Goal: Task Accomplishment & Management: Manage account settings

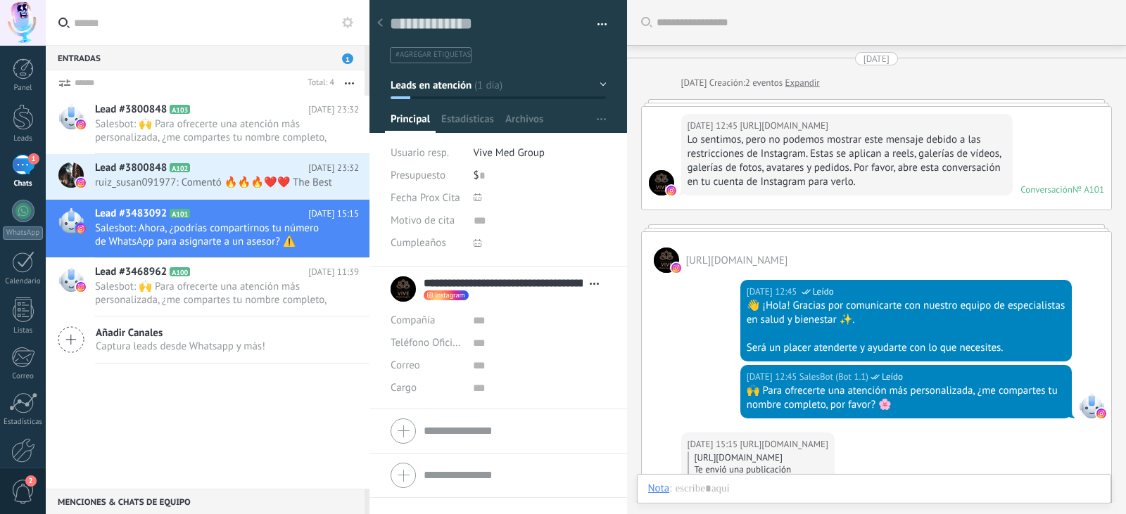
scroll to position [21, 0]
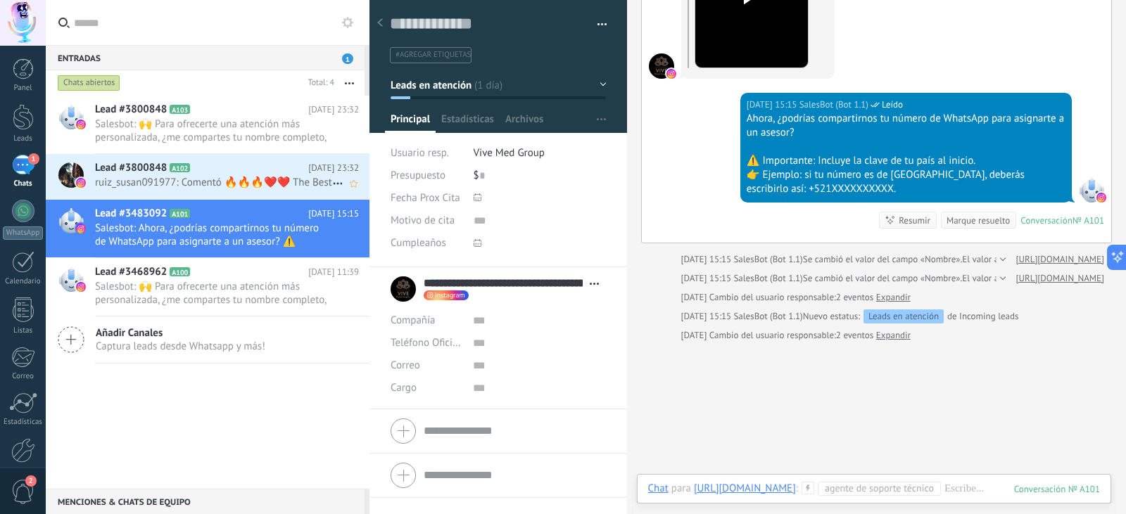
click at [164, 184] on span "ruiz_susan091977: Comentó 🔥🔥🔥❤️❤️ The Best" at bounding box center [213, 182] width 237 height 13
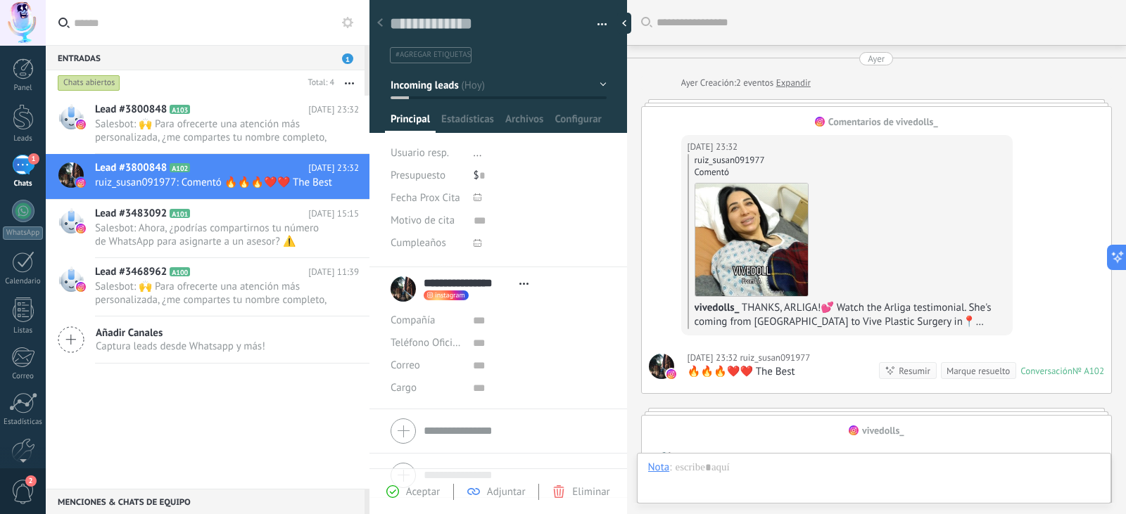
scroll to position [21, 0]
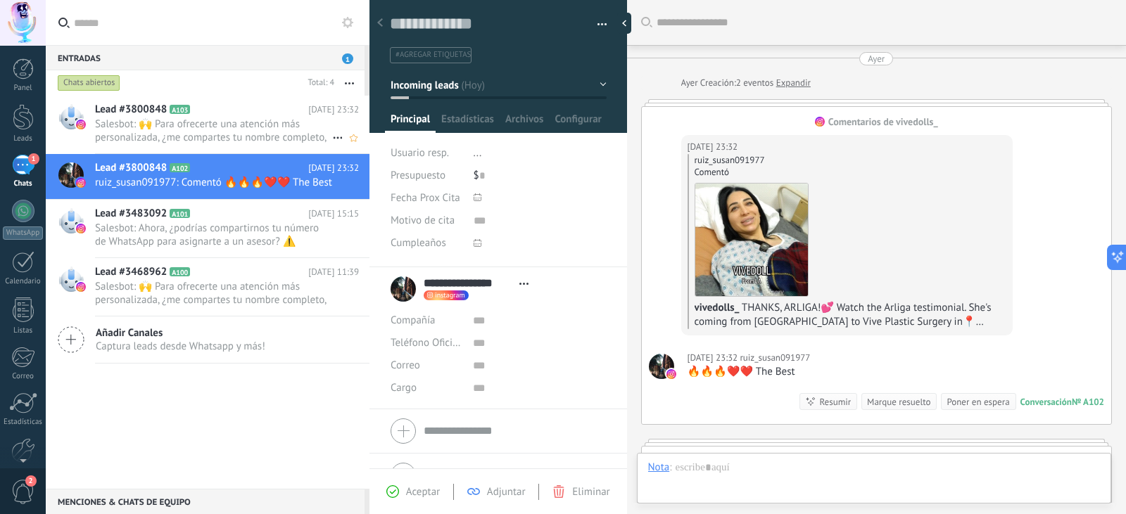
click at [193, 132] on span "Salesbot: 🙌 Para ofrecerte una atención más personalizada, ¿me compartes tu nom…" at bounding box center [213, 130] width 237 height 27
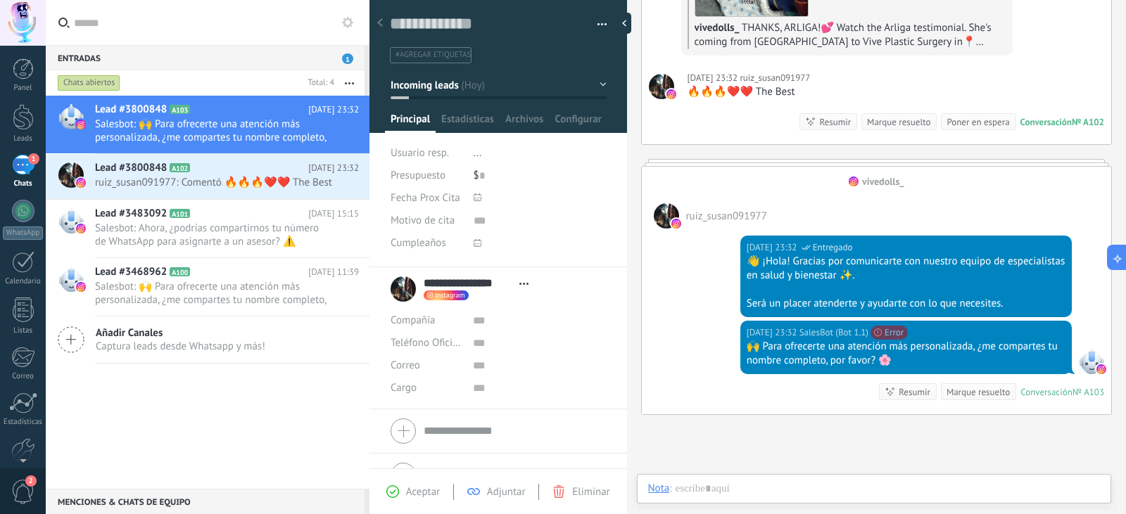
scroll to position [281, 0]
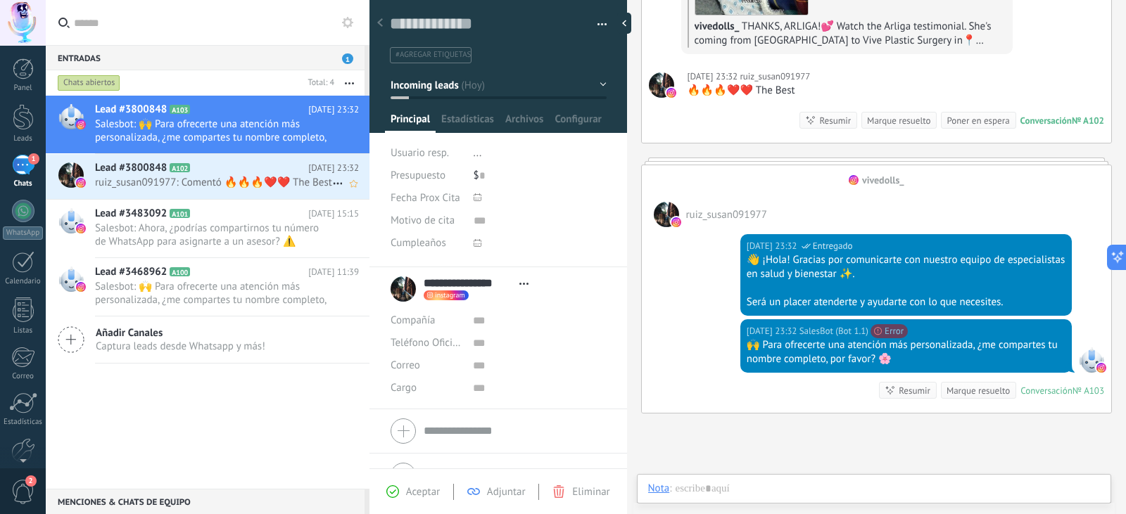
click at [291, 186] on span "ruiz_susan091977: Comentó 🔥🔥🔥❤️❤️ The Best" at bounding box center [213, 182] width 237 height 13
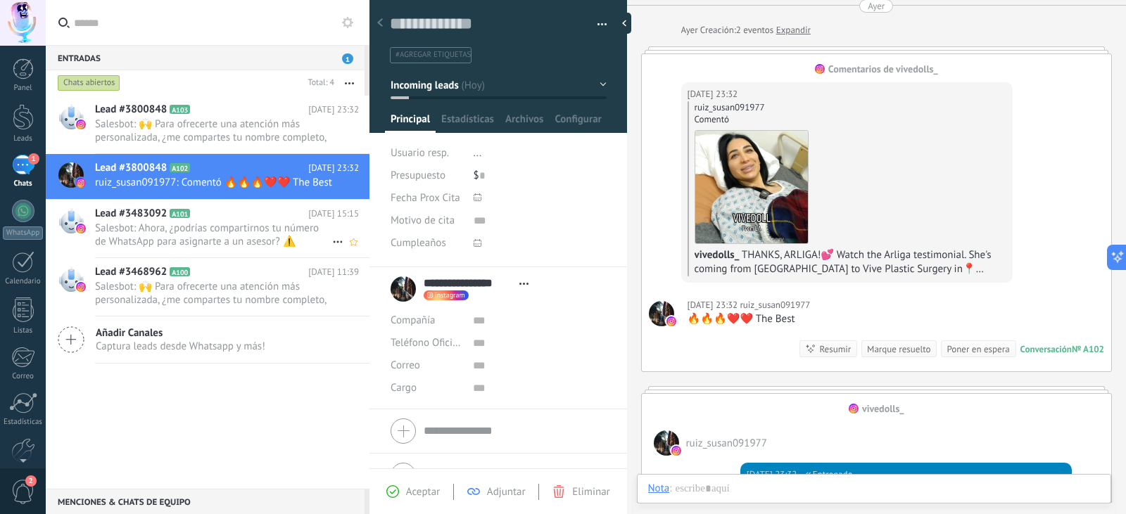
scroll to position [70, 0]
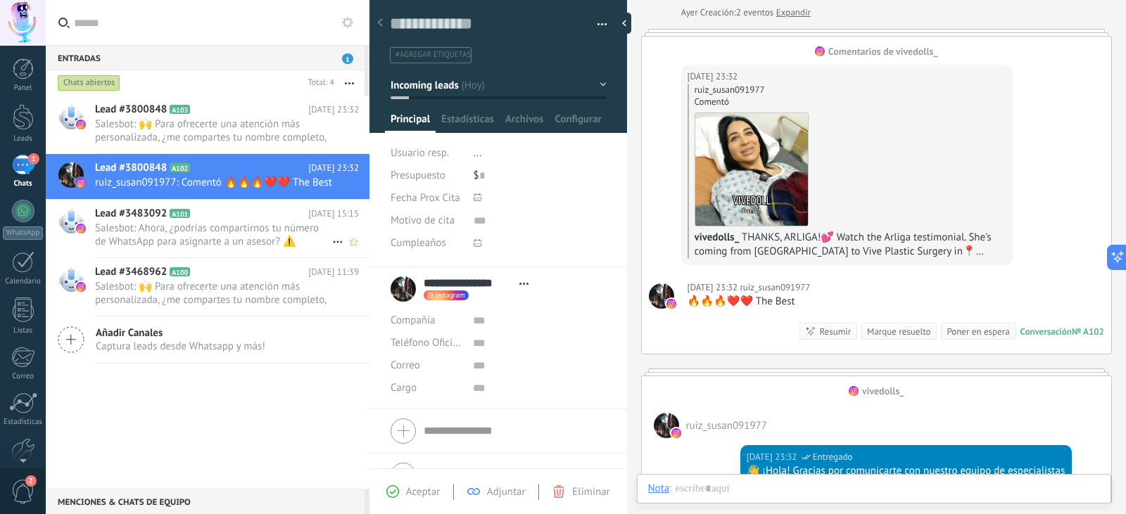
click at [255, 237] on span "Salesbot: Ahora, ¿podrías compartirnos tu número de WhatsApp para asignarte a u…" at bounding box center [213, 235] width 237 height 27
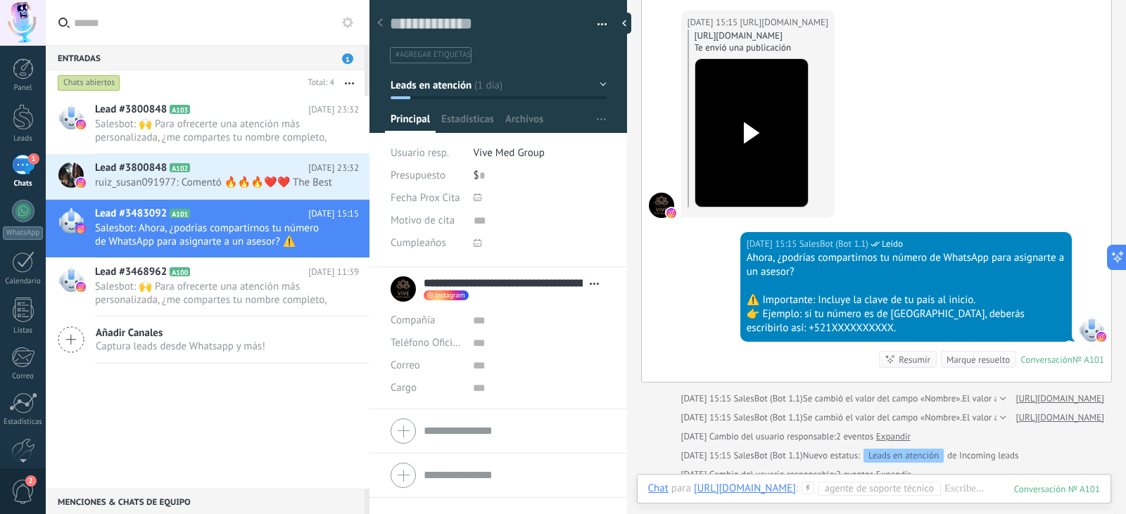
scroll to position [563, 0]
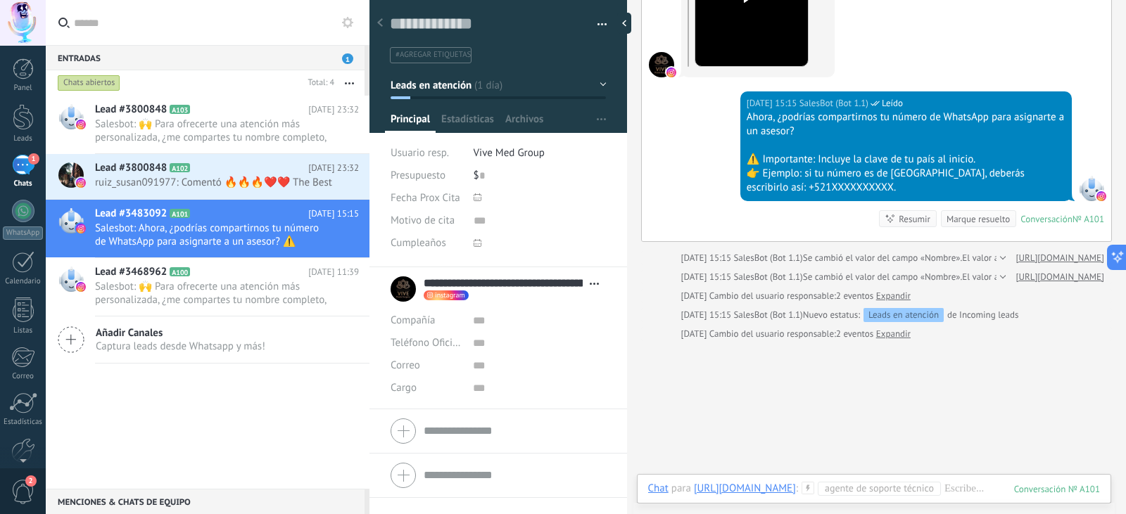
click at [601, 88] on div at bounding box center [498, 62] width 258 height 142
click at [598, 85] on button "Leads en atención" at bounding box center [498, 84] width 216 height 25
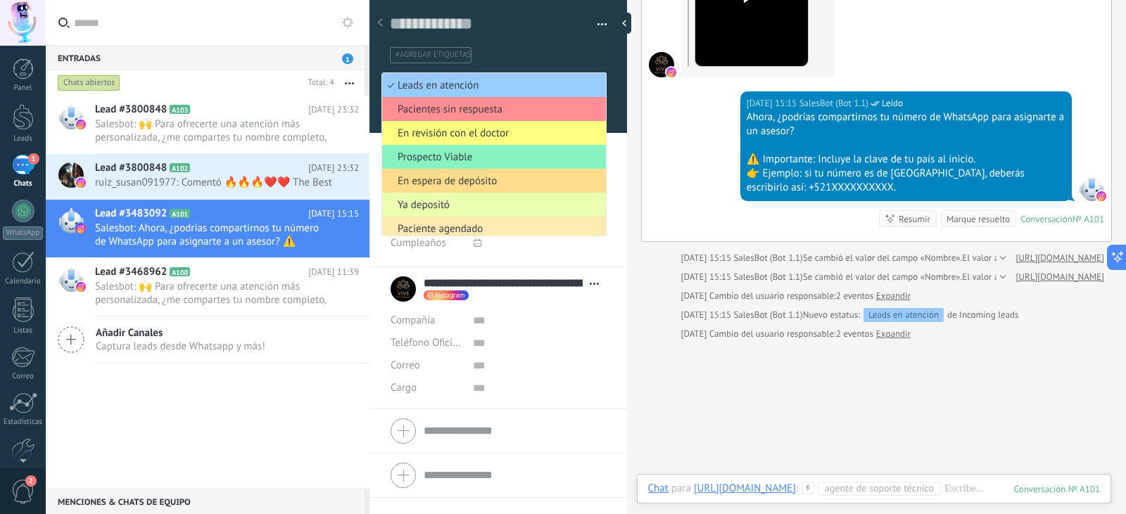
scroll to position [125, 0]
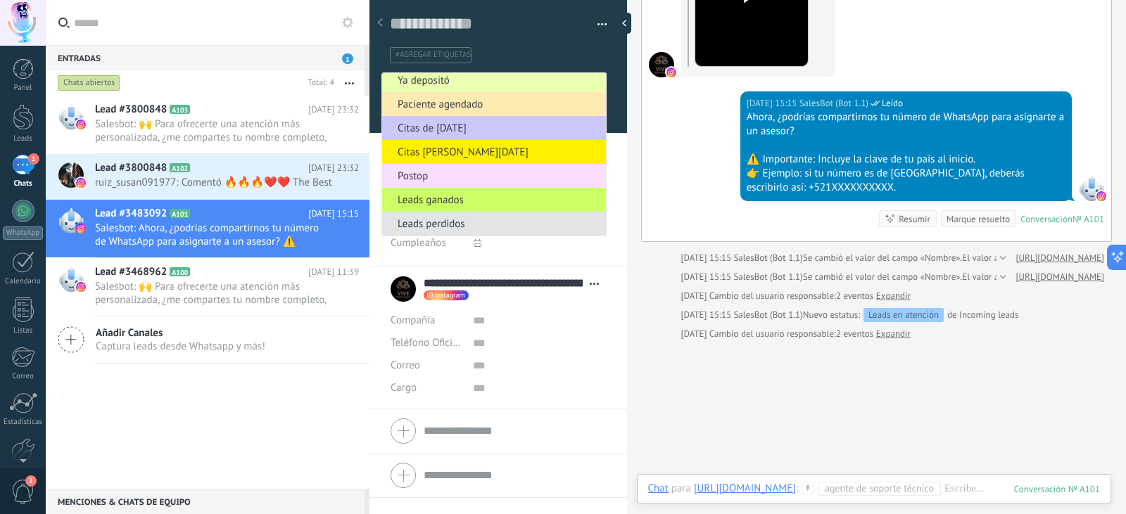
click at [451, 223] on span "Leads perdidos" at bounding box center [491, 223] width 219 height 13
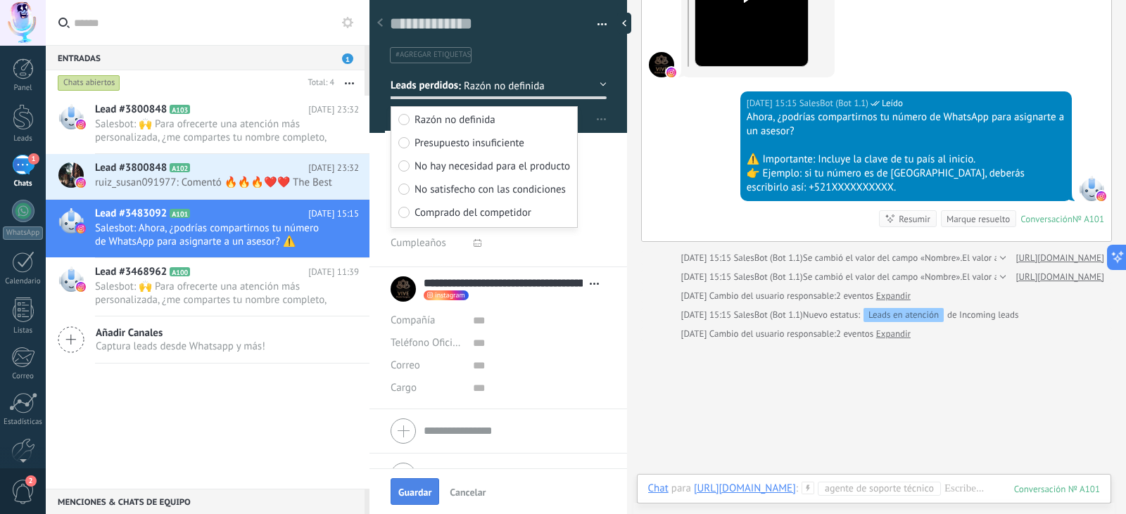
click at [410, 485] on button "Guardar" at bounding box center [414, 491] width 49 height 27
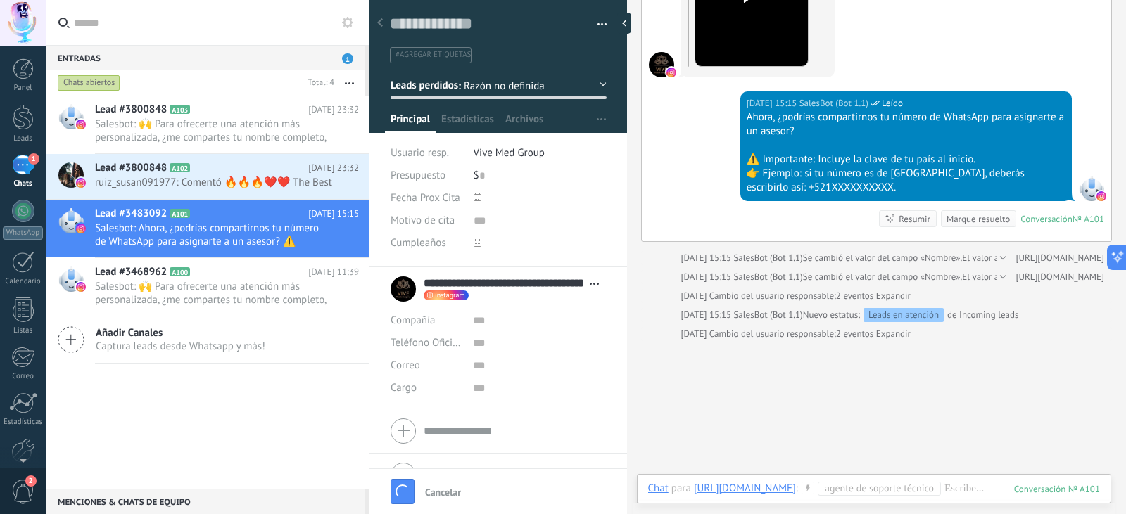
scroll to position [670, 0]
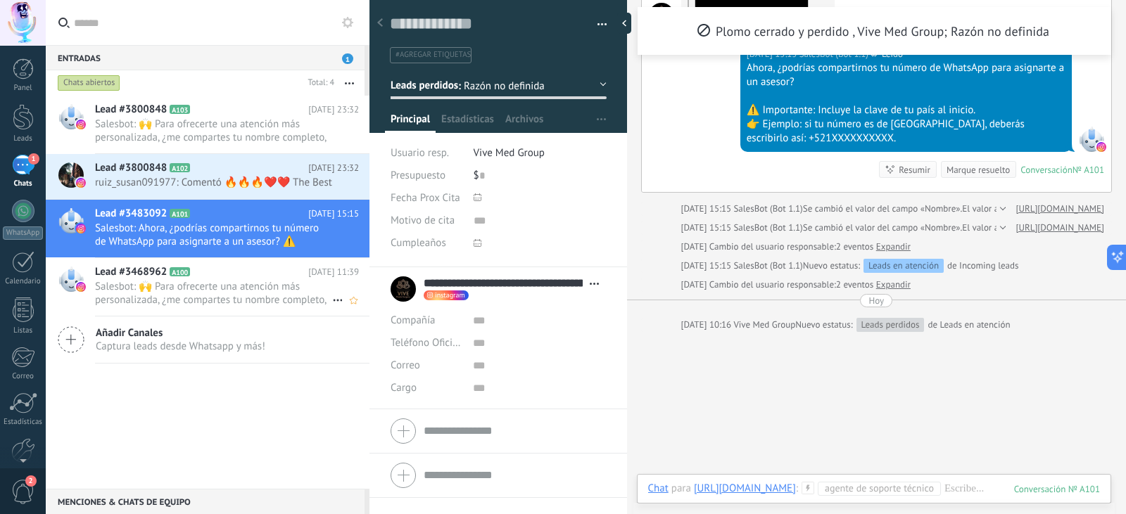
click at [217, 296] on span "Salesbot: 🙌 Para ofrecerte una atención más personalizada, ¿me compartes tu nom…" at bounding box center [213, 293] width 237 height 27
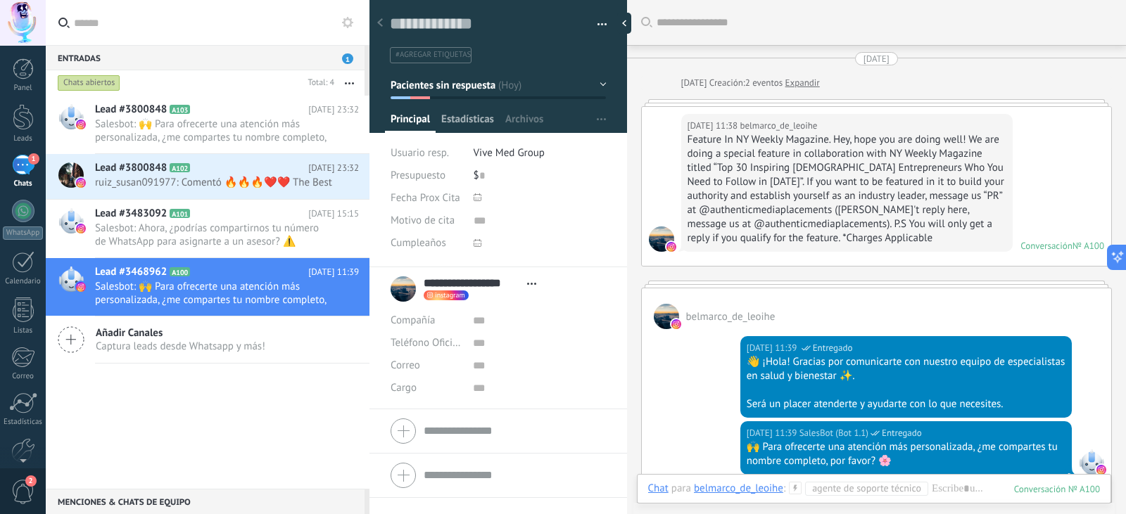
click at [462, 121] on span "Estadísticas" at bounding box center [467, 123] width 53 height 20
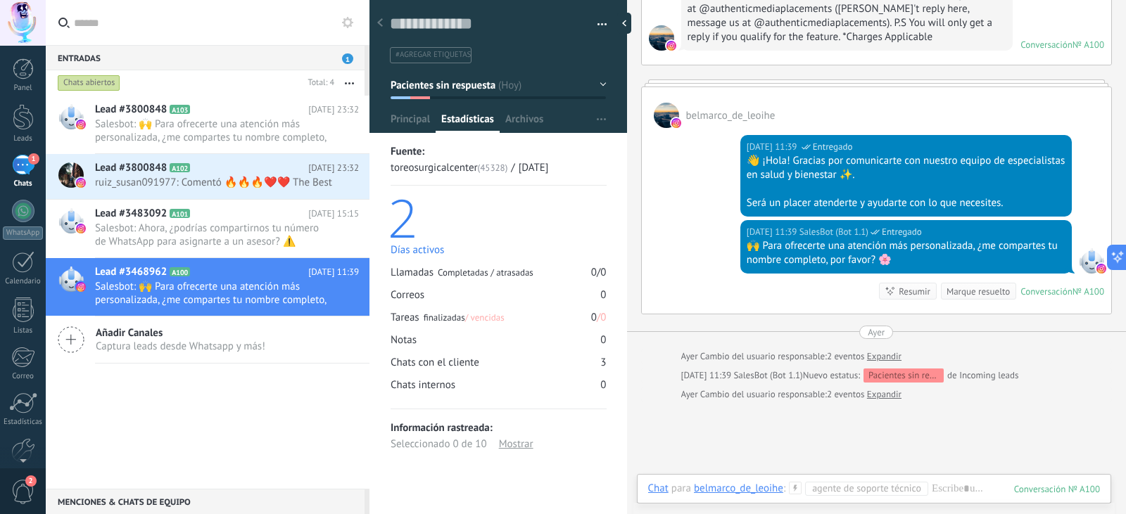
scroll to position [334, 0]
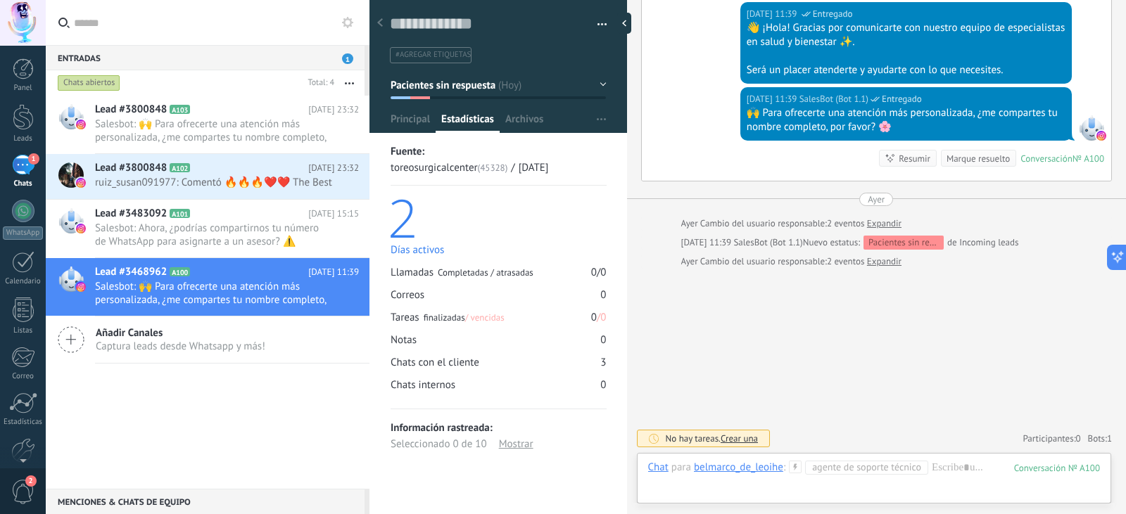
click at [979, 162] on div "Marque resuelto" at bounding box center [977, 158] width 63 height 13
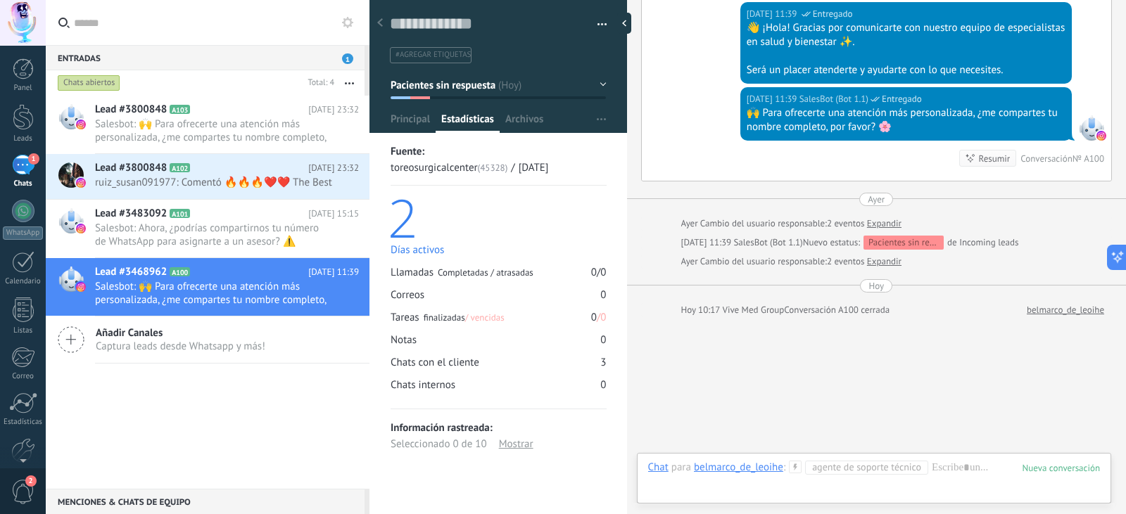
scroll to position [383, 0]
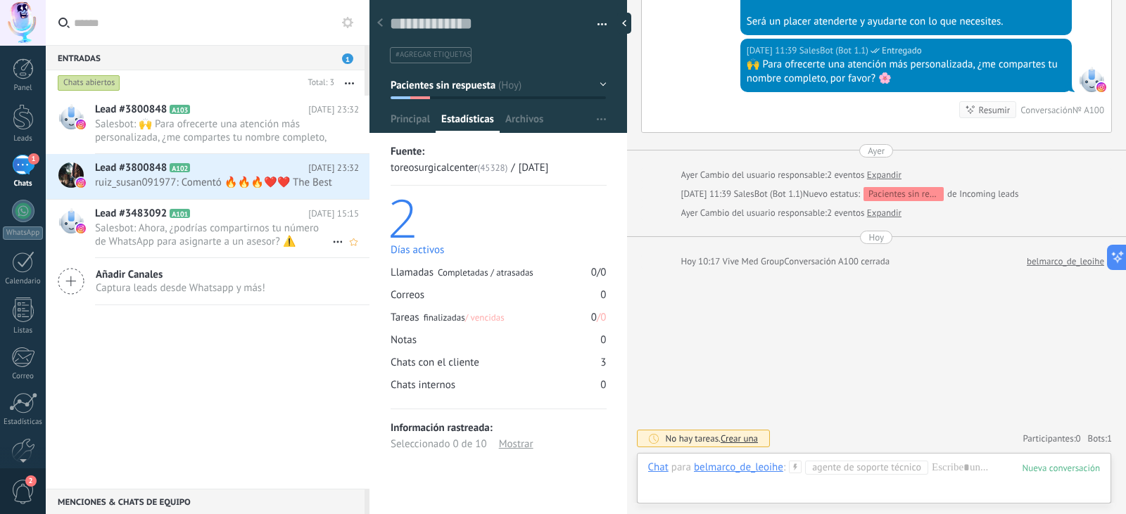
click at [264, 221] on h2 "Lead #3483092 A101" at bounding box center [201, 214] width 213 height 14
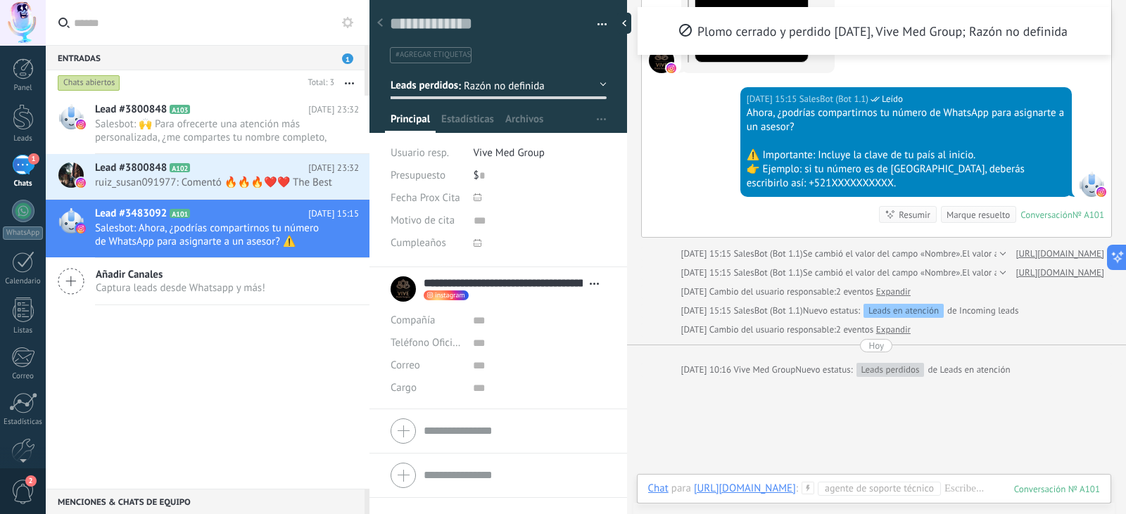
scroll to position [633, 0]
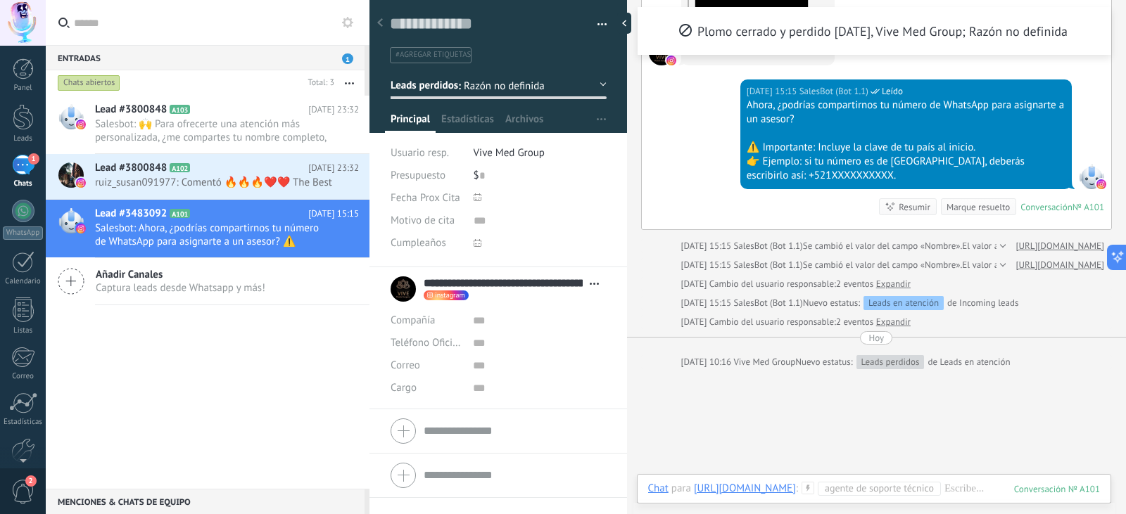
click at [962, 214] on div "Marque resuelto" at bounding box center [977, 206] width 63 height 13
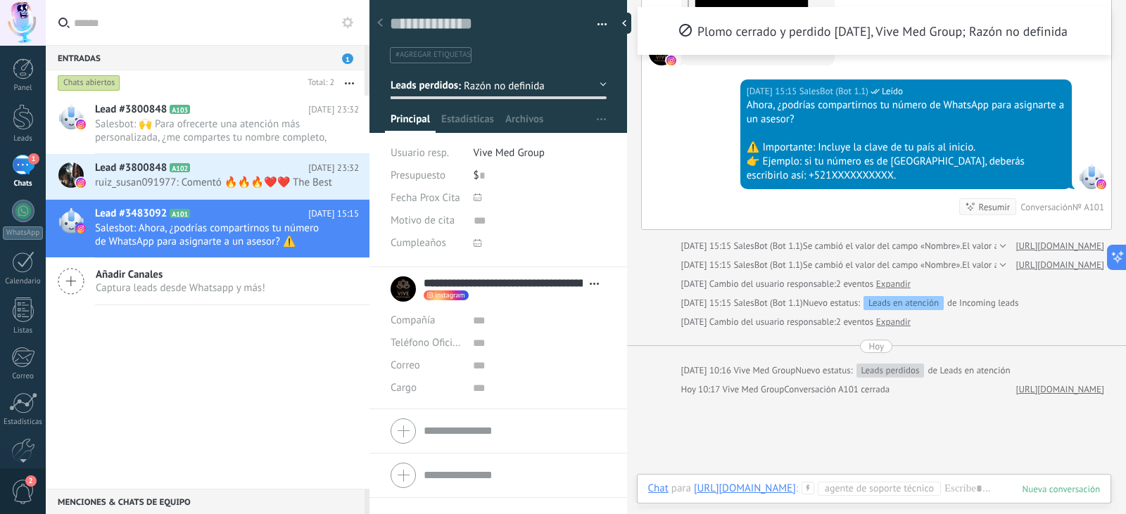
scroll to position [652, 0]
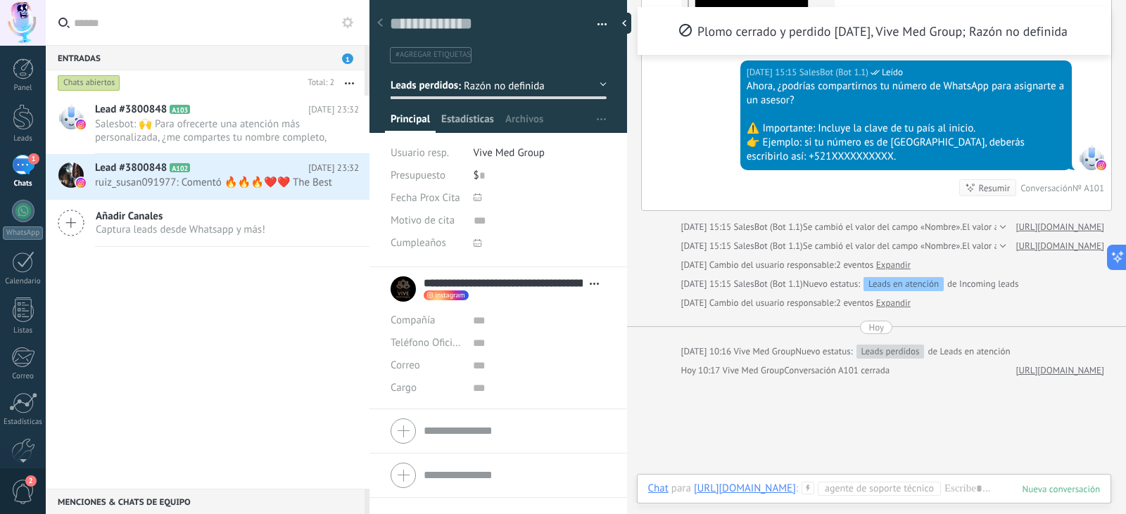
click at [471, 120] on span "Estadísticas" at bounding box center [467, 123] width 53 height 20
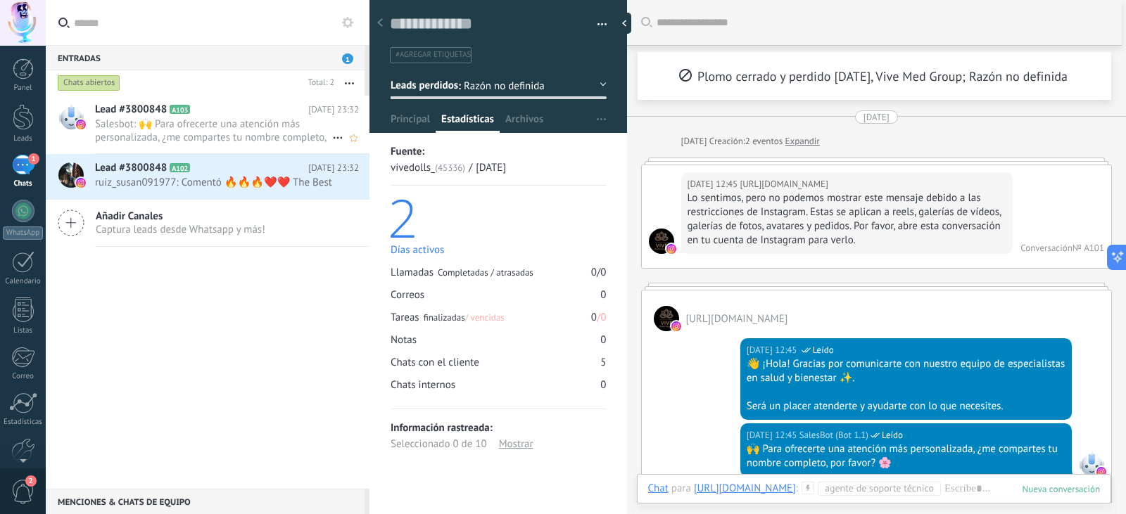
click at [276, 117] on div "Lead #3800848 A103 [DATE] 23:32 Salesbot: 🙌 Para ofrecerte una atención más per…" at bounding box center [232, 125] width 274 height 58
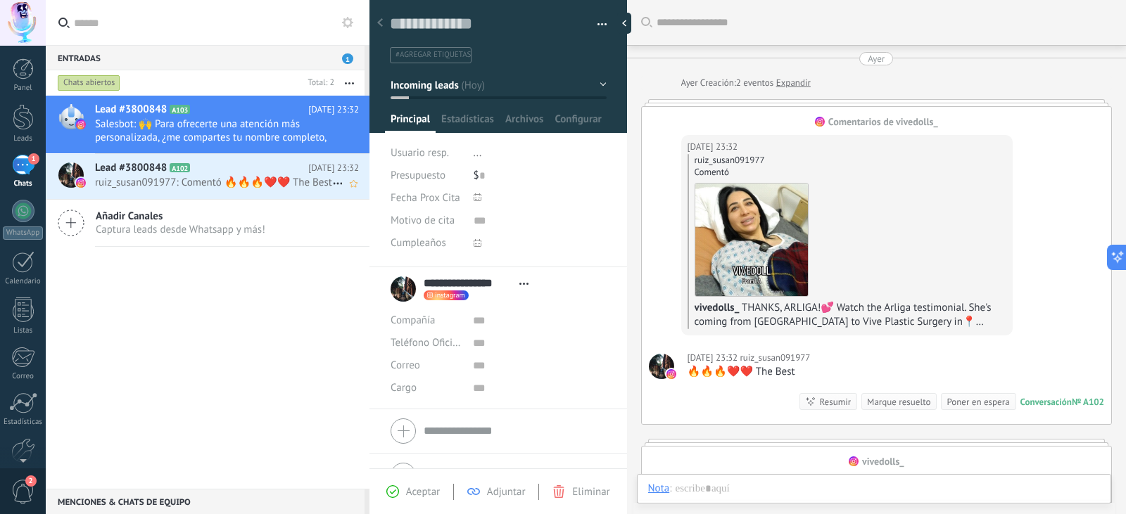
click at [184, 174] on h2 "Lead #3800848 A102" at bounding box center [201, 168] width 213 height 14
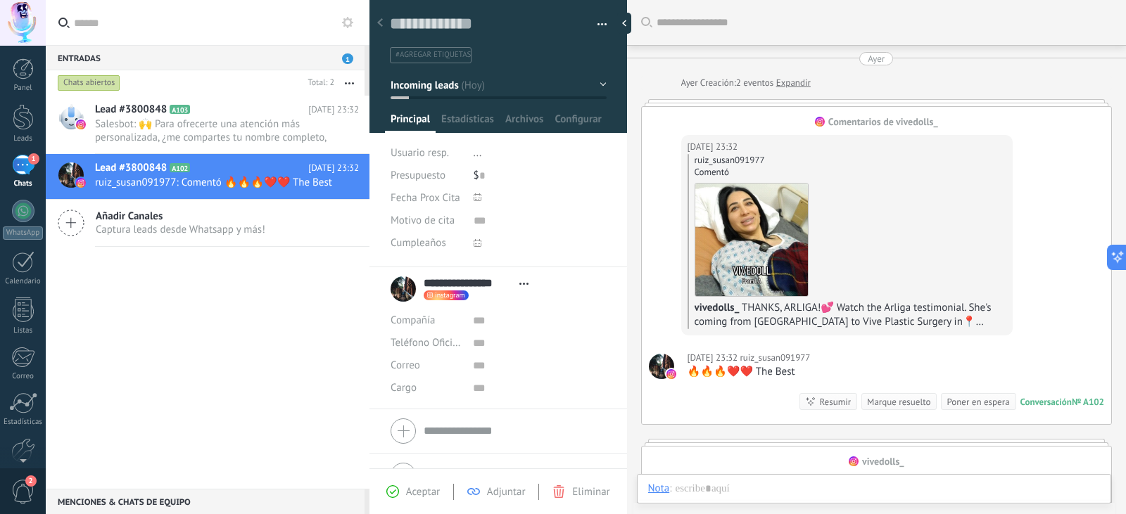
scroll to position [352, 0]
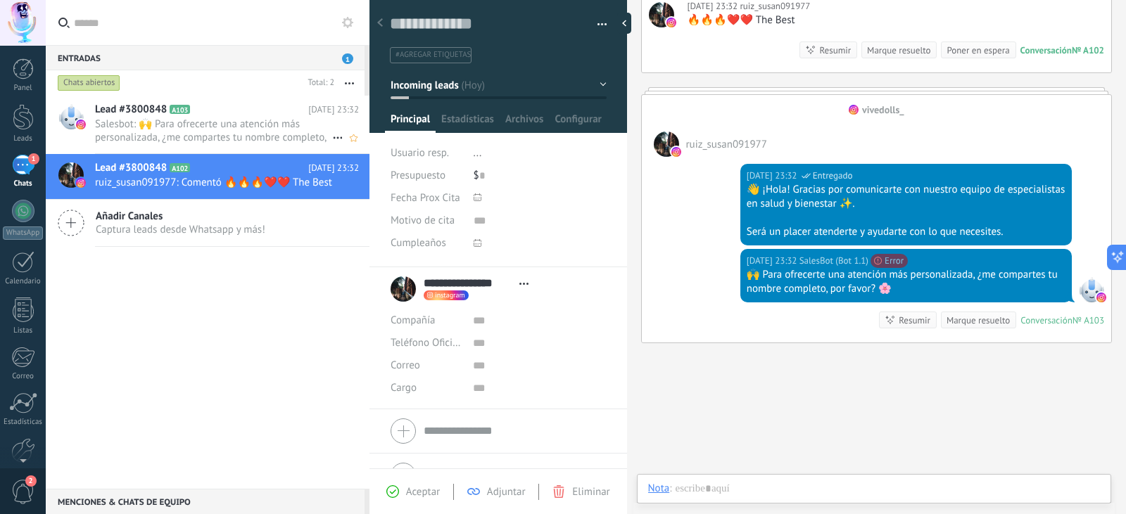
click at [260, 120] on span "Salesbot: 🙌 Para ofrecerte una atención más personalizada, ¿me compartes tu nom…" at bounding box center [213, 130] width 237 height 27
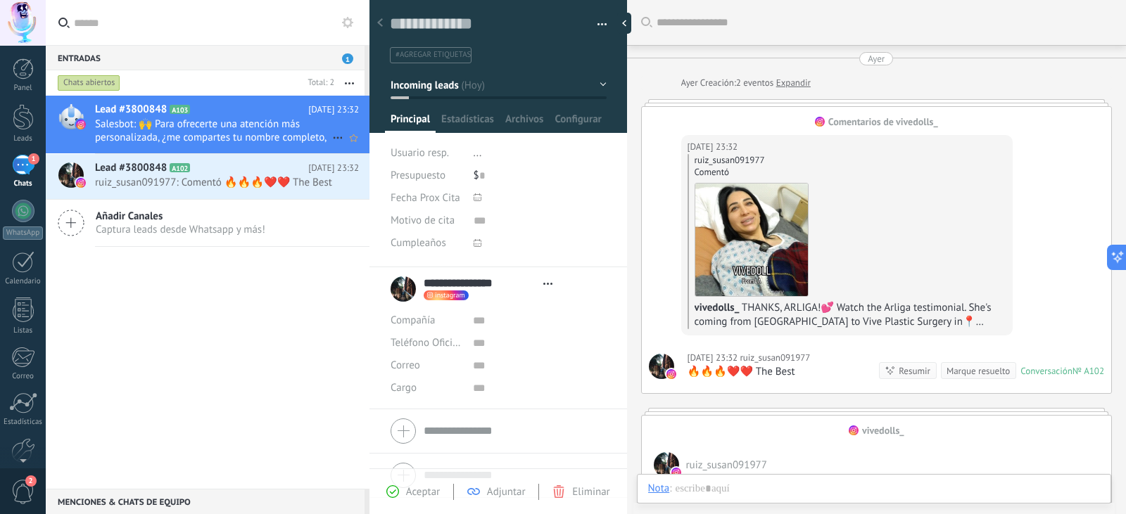
scroll to position [359, 0]
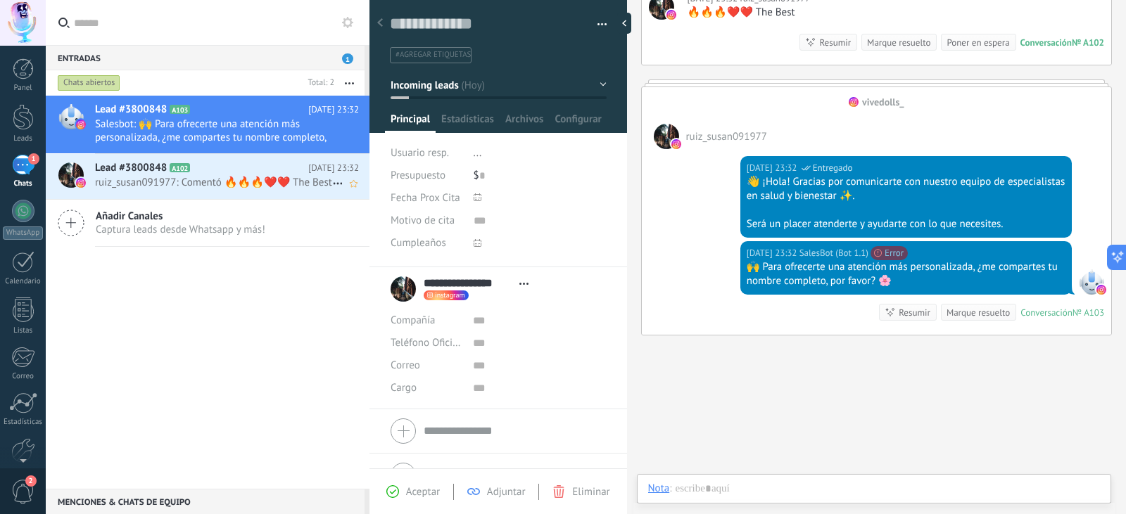
click at [238, 189] on span "ruiz_susan091977: Comentó 🔥🔥🔥❤️❤️ The Best" at bounding box center [213, 182] width 237 height 13
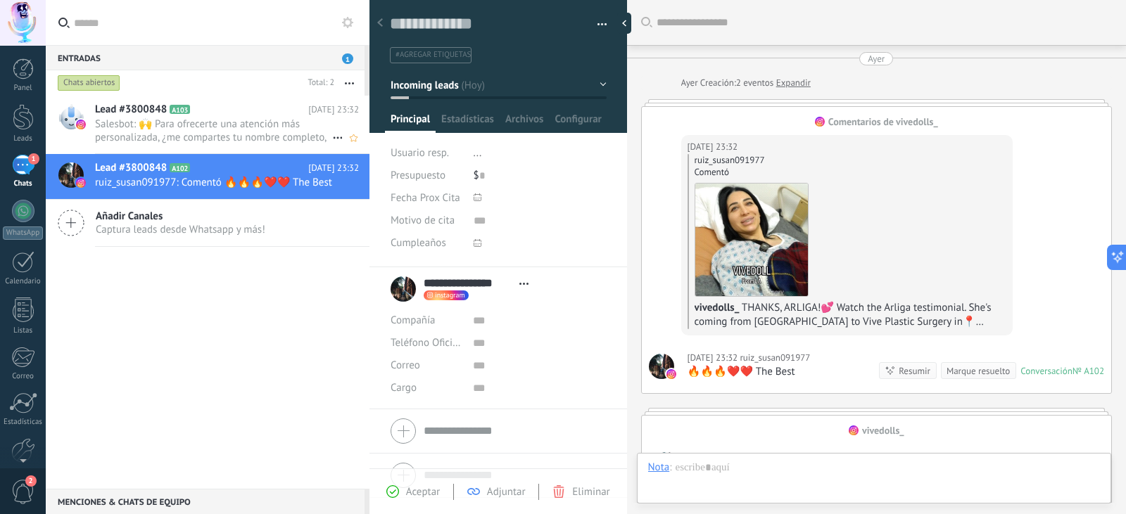
scroll to position [21, 0]
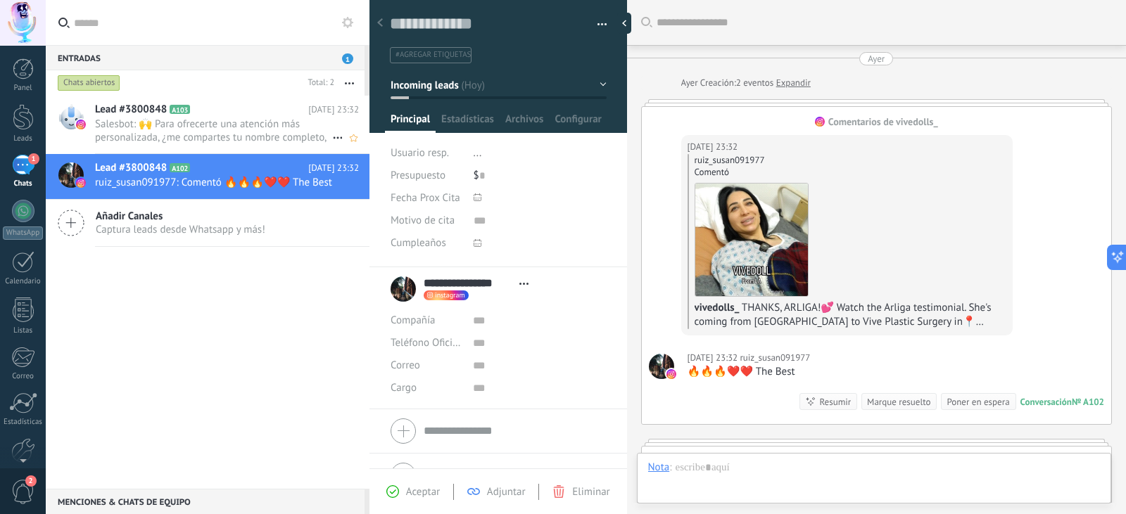
click at [252, 120] on span "Salesbot: 🙌 Para ofrecerte una atención más personalizada, ¿me compartes tu nom…" at bounding box center [213, 130] width 237 height 27
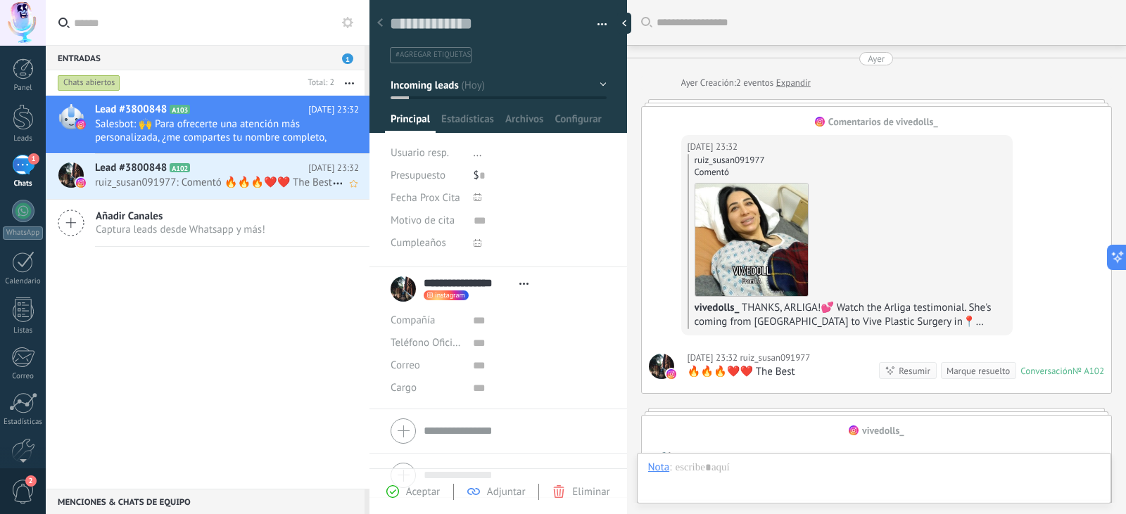
scroll to position [395, 0]
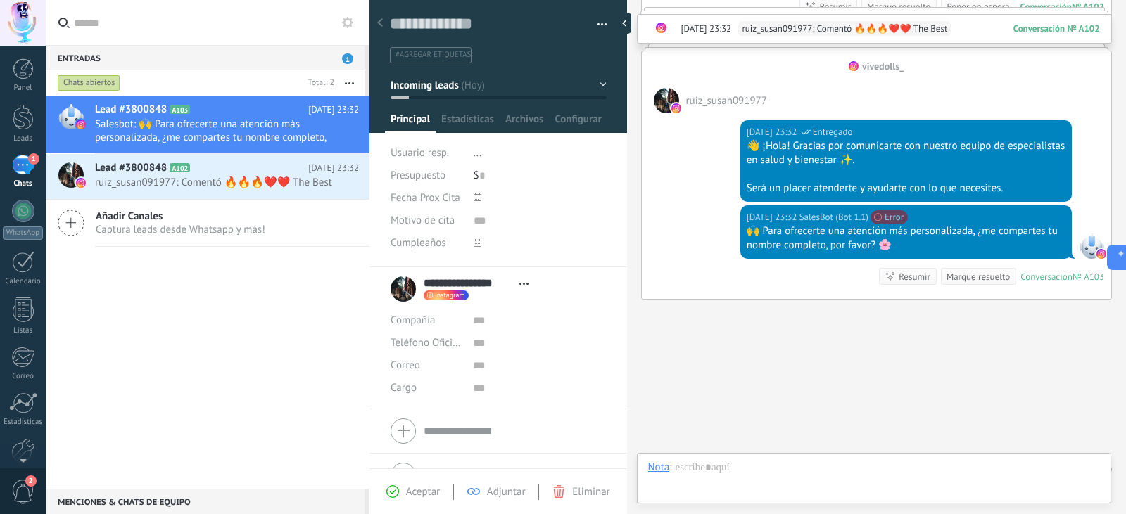
click at [952, 274] on div "Marque resuelto" at bounding box center [977, 276] width 63 height 13
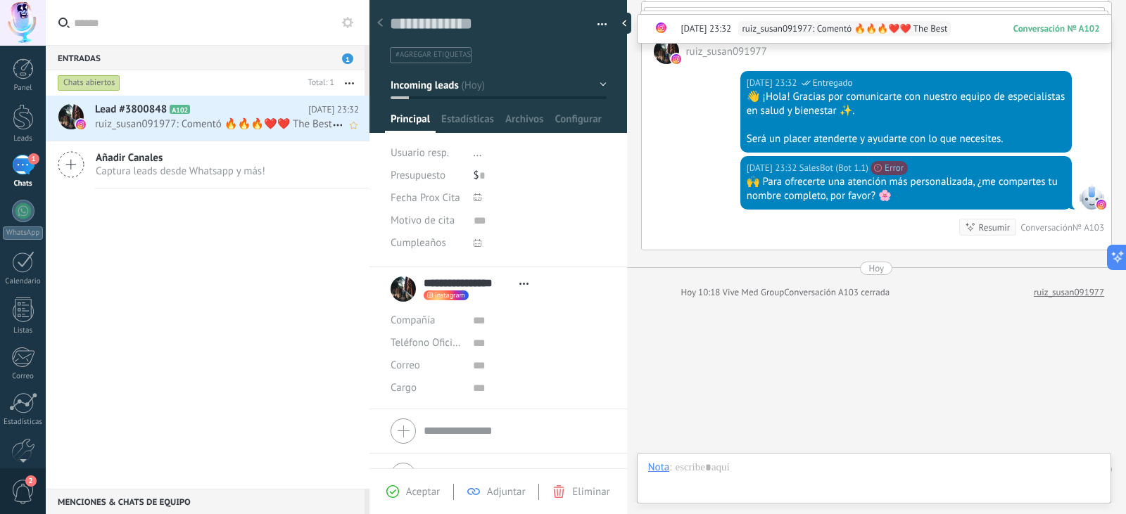
click at [227, 123] on span "ruiz_susan091977: Comentó 🔥🔥🔥❤️❤️ The Best" at bounding box center [213, 123] width 237 height 13
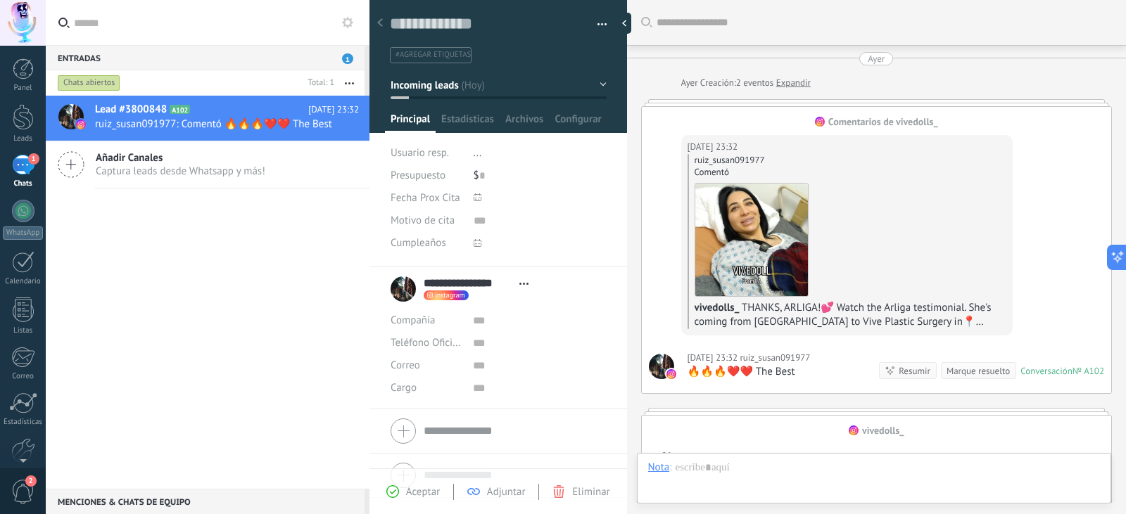
scroll to position [21, 0]
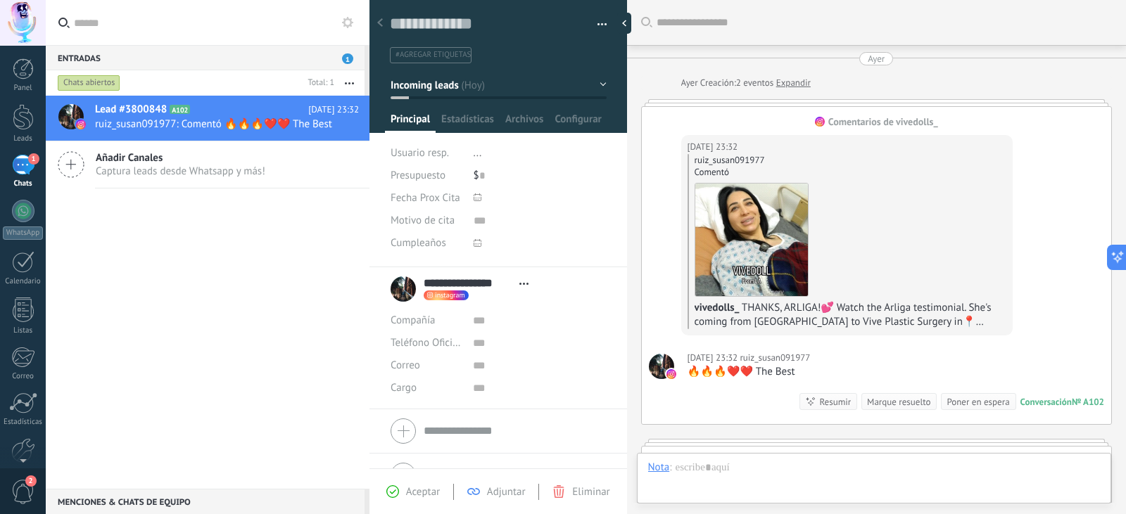
click at [882, 402] on div "Marque resuelto" at bounding box center [898, 401] width 63 height 13
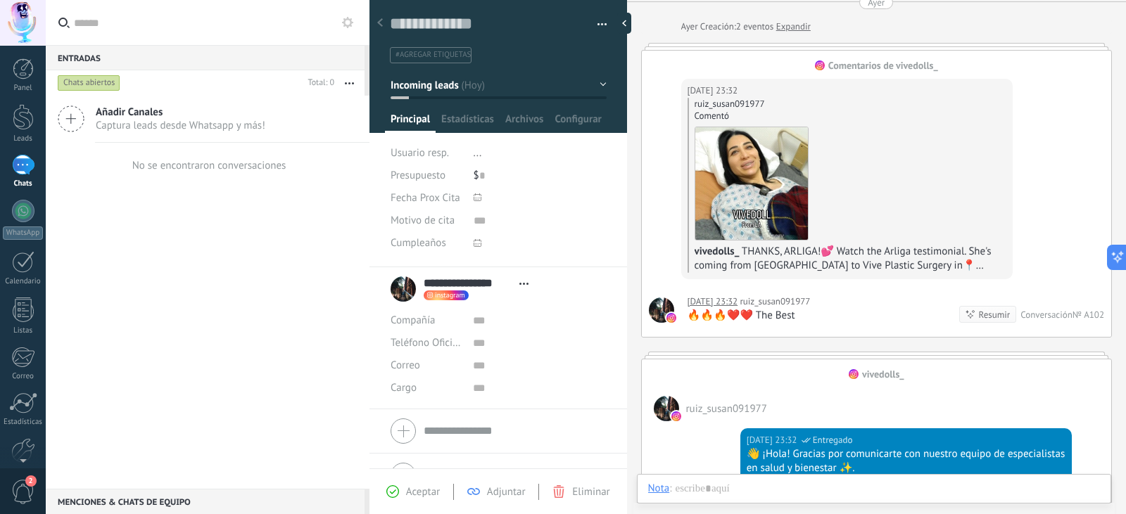
scroll to position [19, 0]
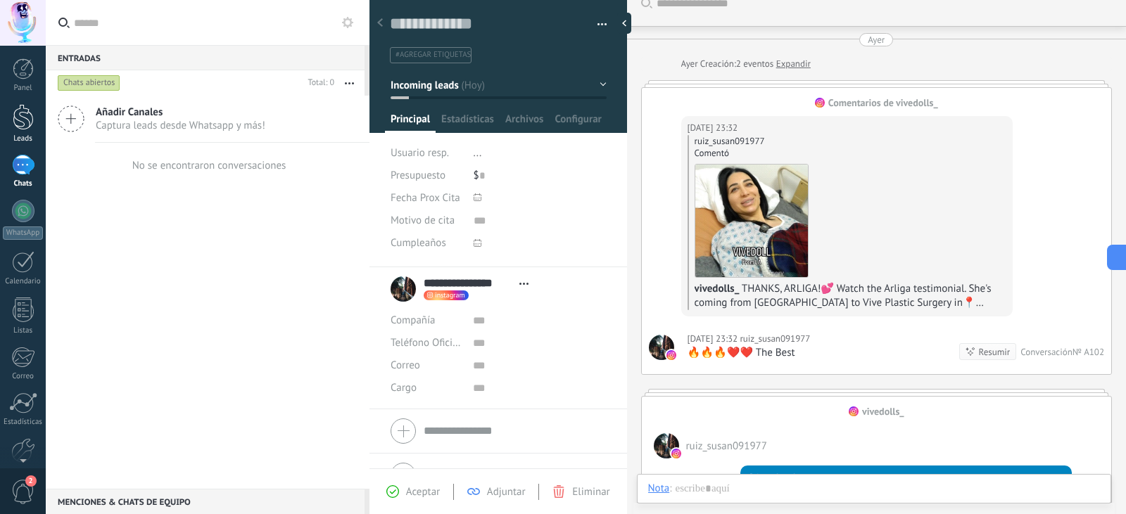
click at [20, 115] on div at bounding box center [23, 117] width 21 height 26
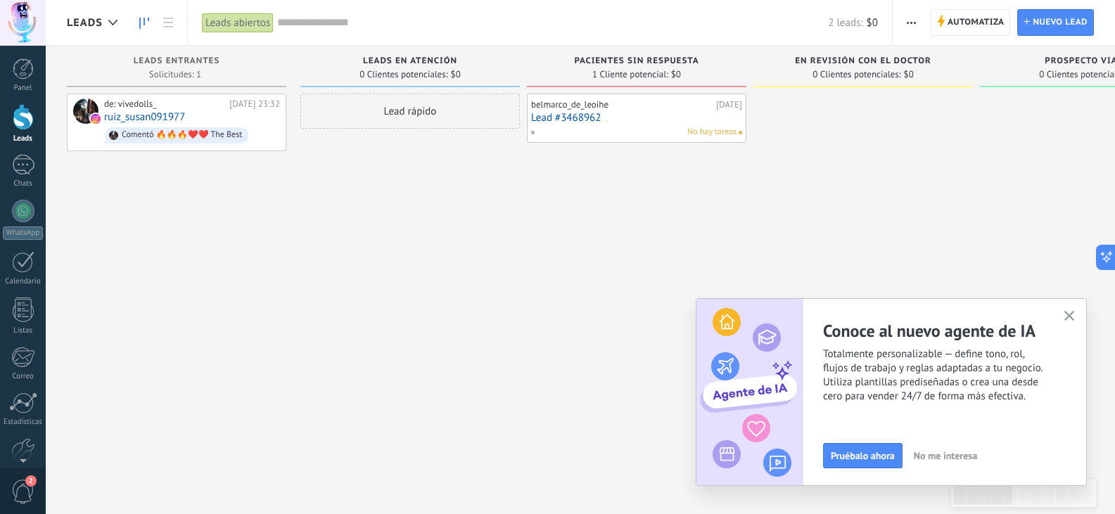
click at [585, 115] on link "Lead #3468962" at bounding box center [636, 118] width 211 height 12
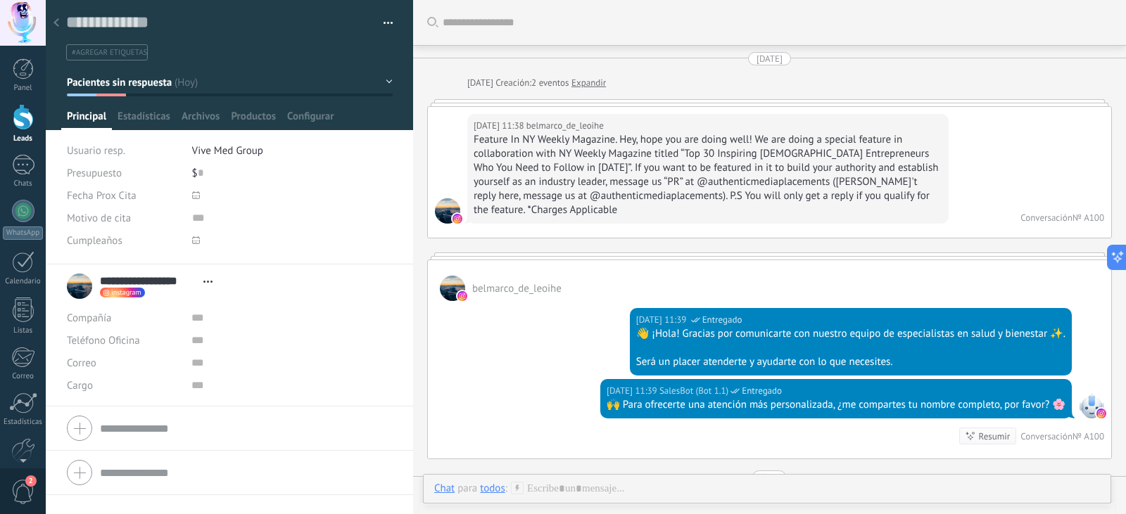
scroll to position [211, 0]
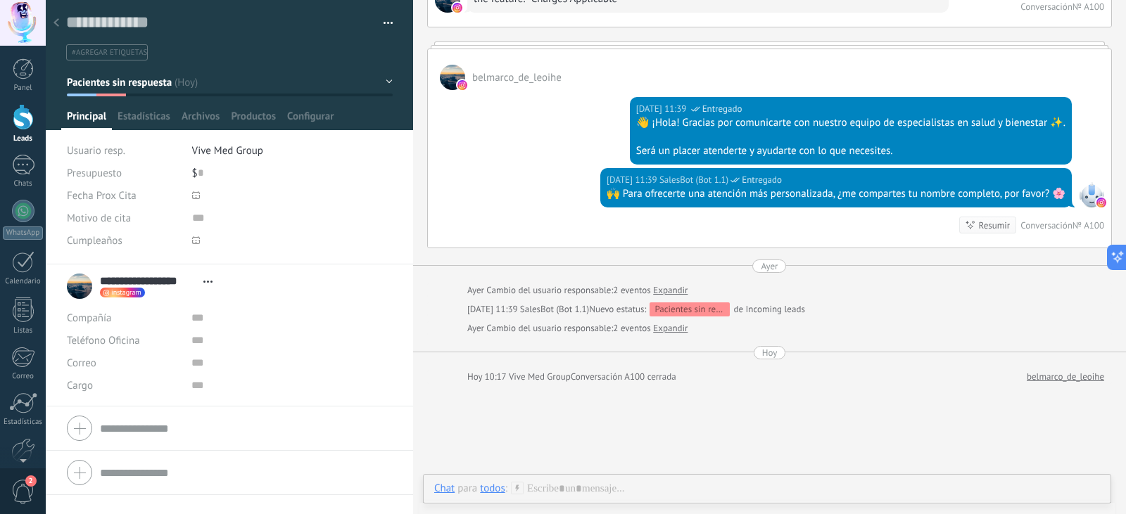
click at [385, 82] on button "Pacientes sin respuesta" at bounding box center [230, 82] width 326 height 25
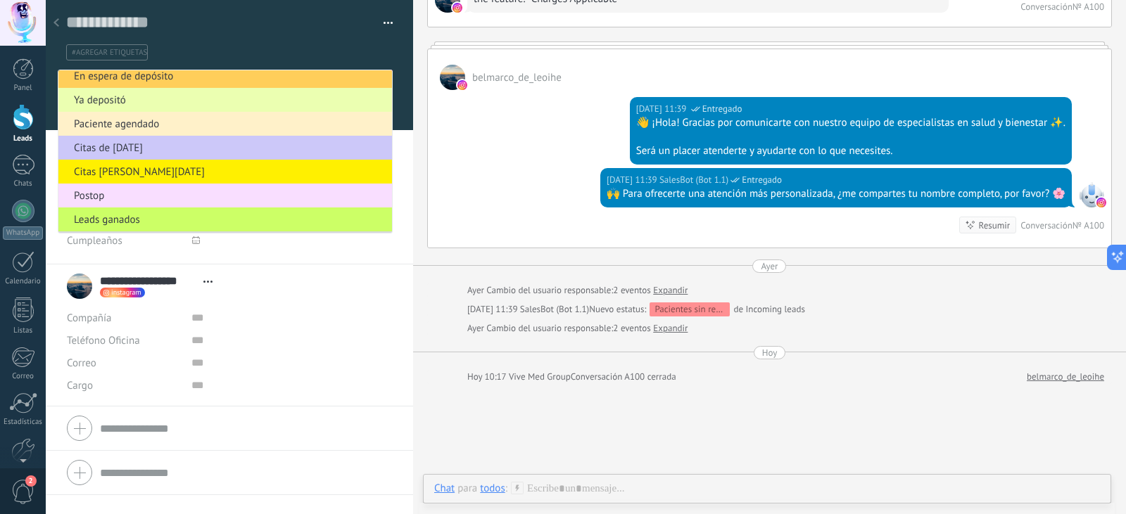
scroll to position [125, 0]
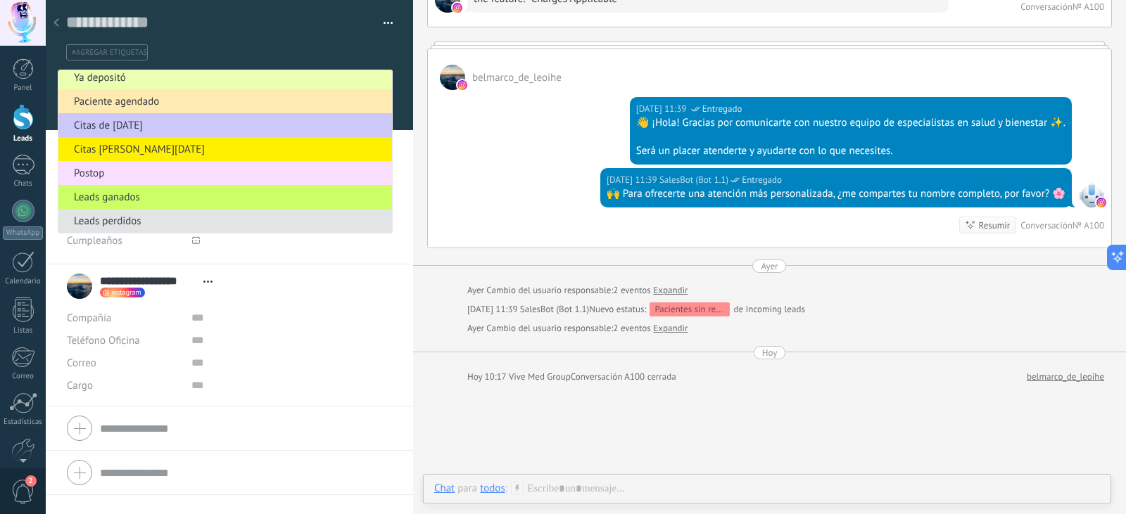
click at [221, 224] on span "Leads perdidos" at bounding box center [222, 221] width 329 height 13
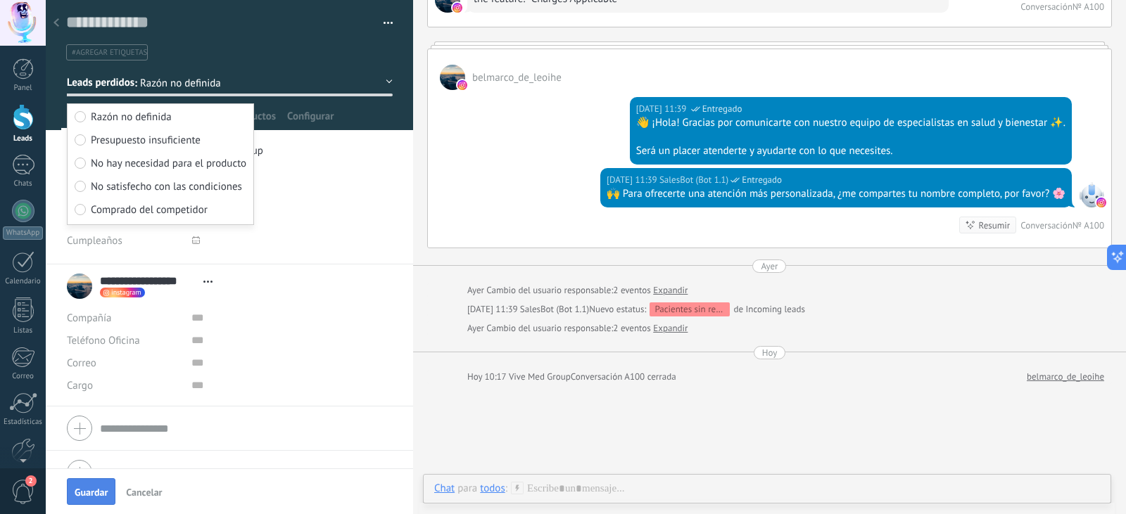
click at [97, 490] on span "Guardar" at bounding box center [91, 492] width 33 height 10
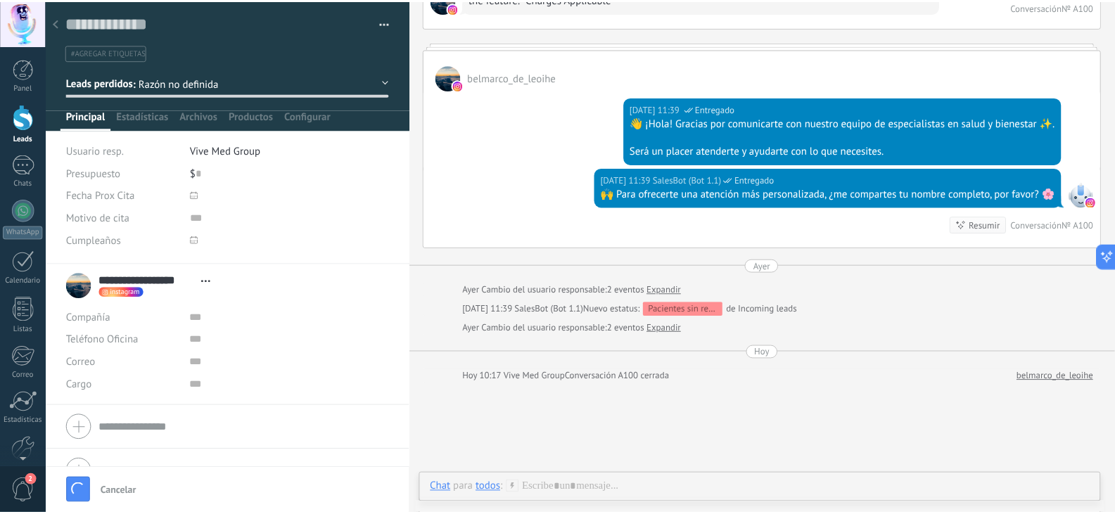
scroll to position [288, 0]
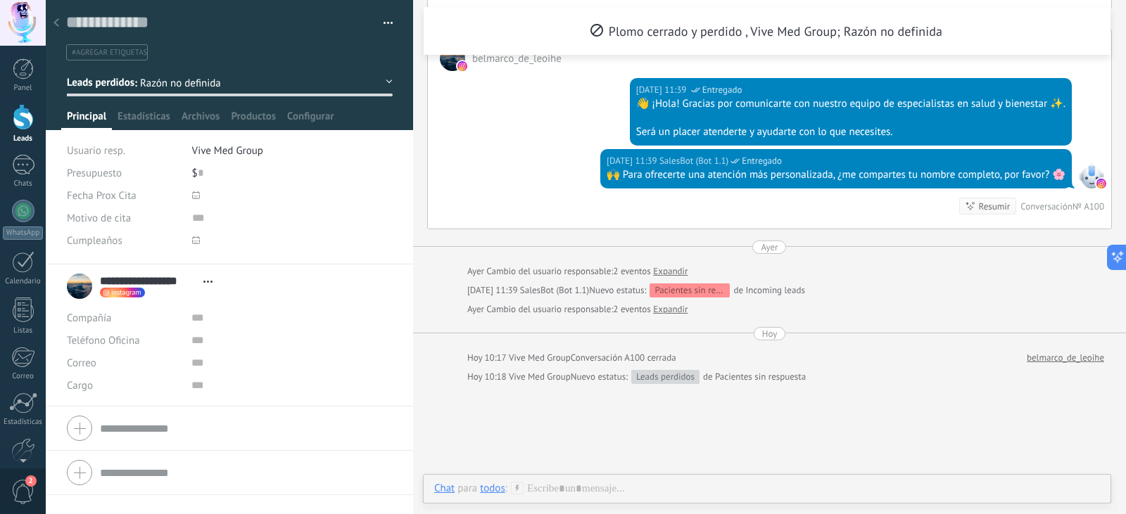
click at [23, 117] on div at bounding box center [23, 117] width 21 height 26
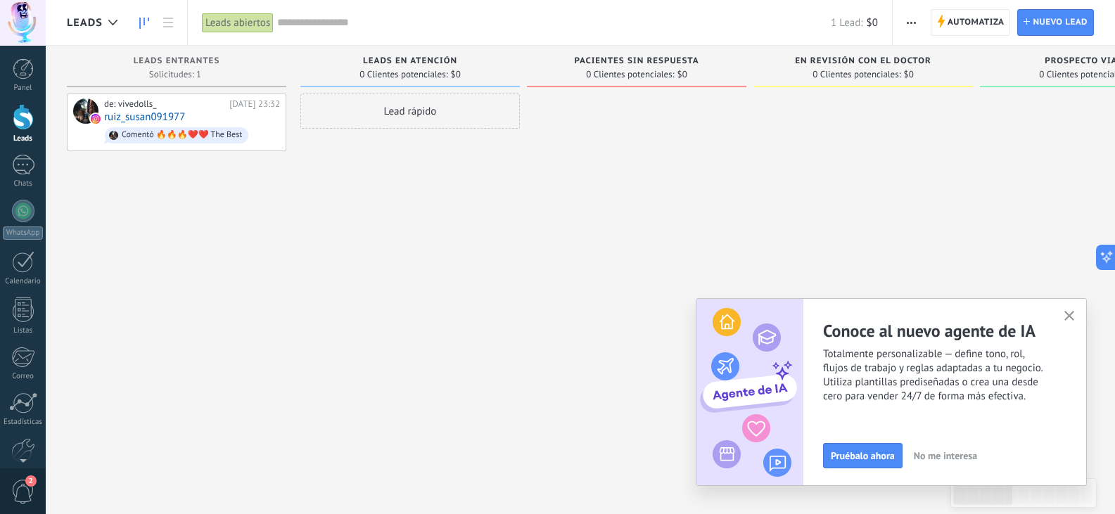
click at [1070, 314] on icon "button" at bounding box center [1069, 316] width 11 height 11
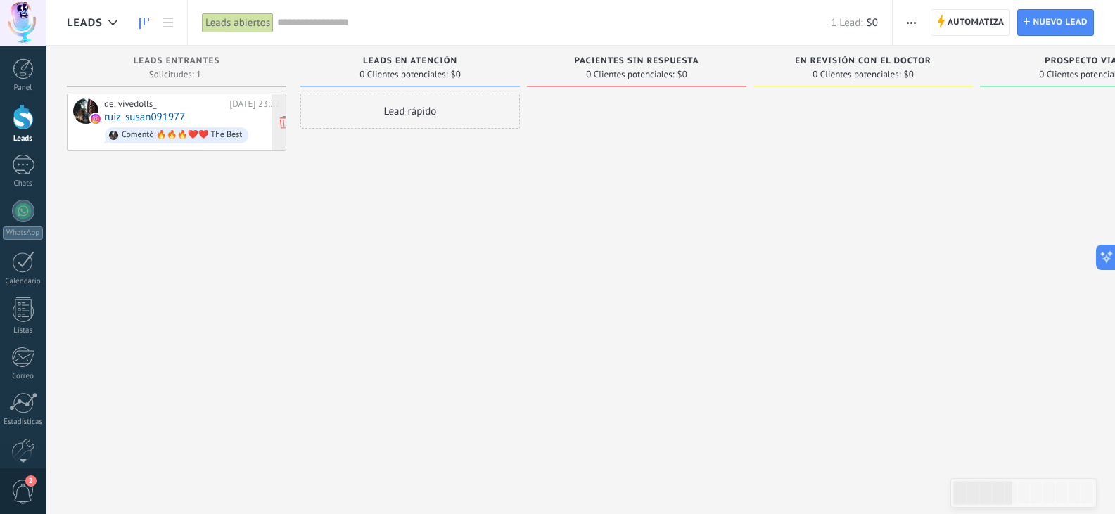
click at [150, 116] on link "ruiz_susan091977" at bounding box center [144, 117] width 81 height 12
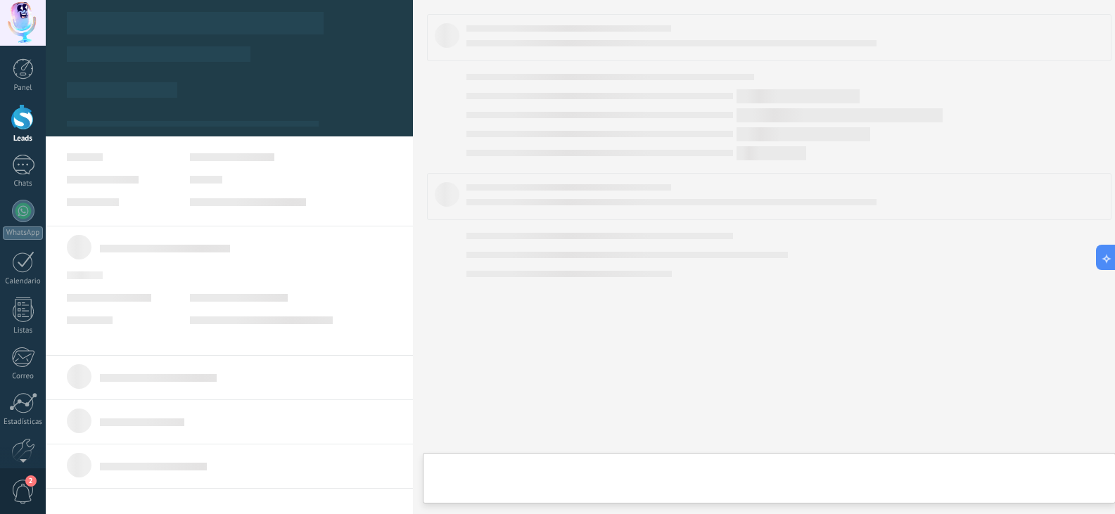
type textarea "**********"
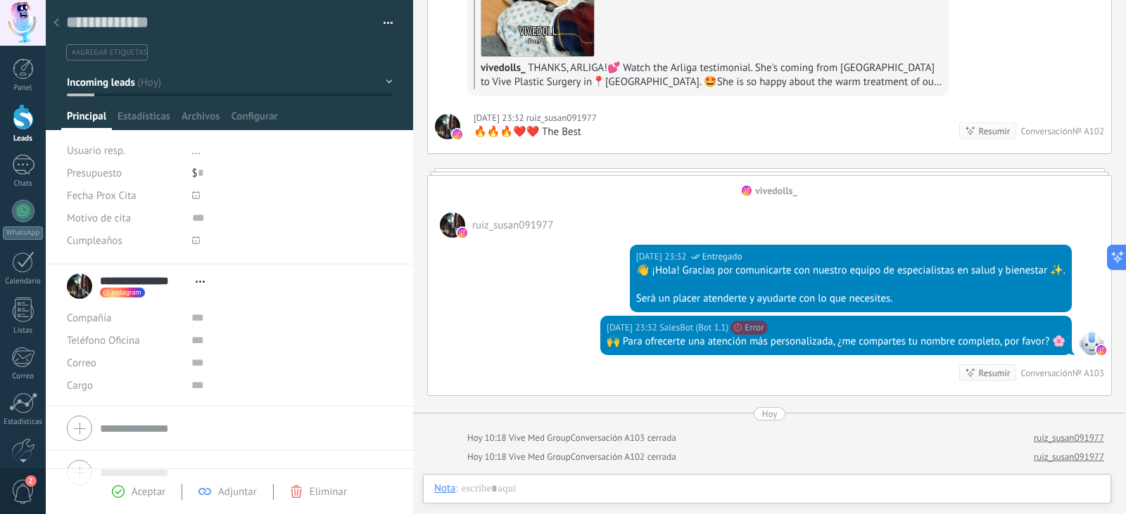
scroll to position [224, 0]
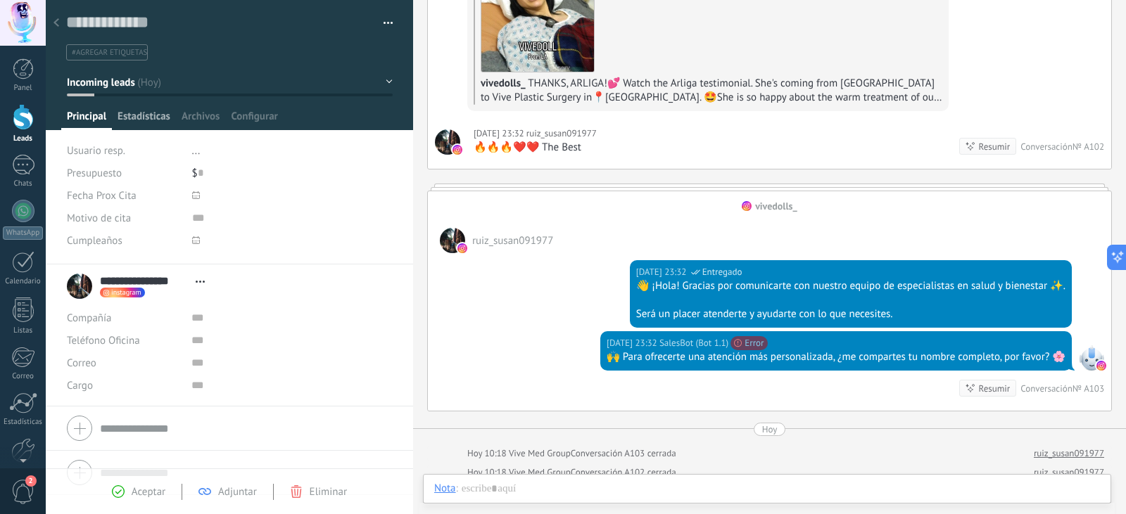
click at [143, 113] on span "Estadísticas" at bounding box center [143, 120] width 53 height 20
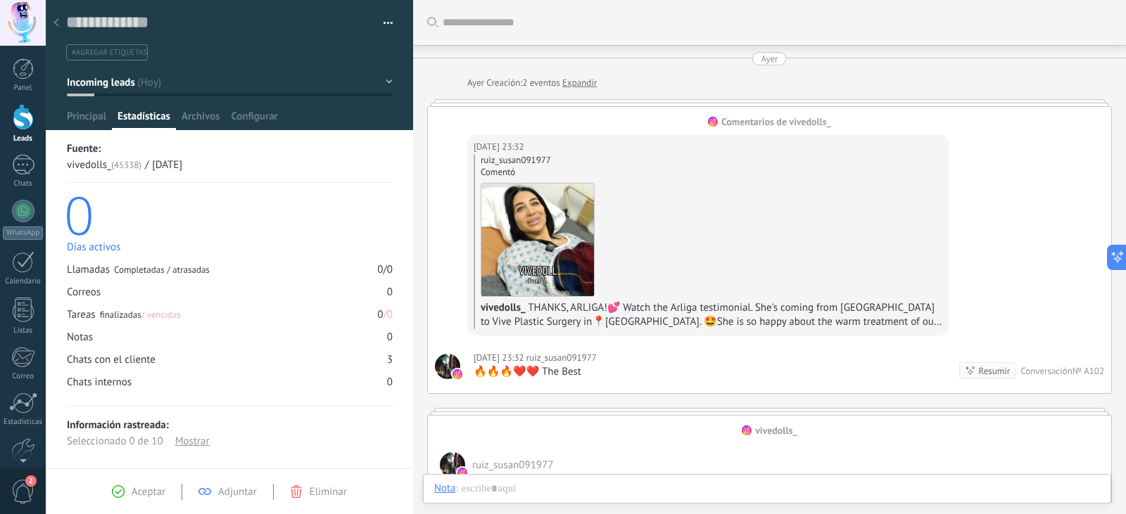
click at [385, 81] on button "Incoming leads" at bounding box center [230, 82] width 326 height 25
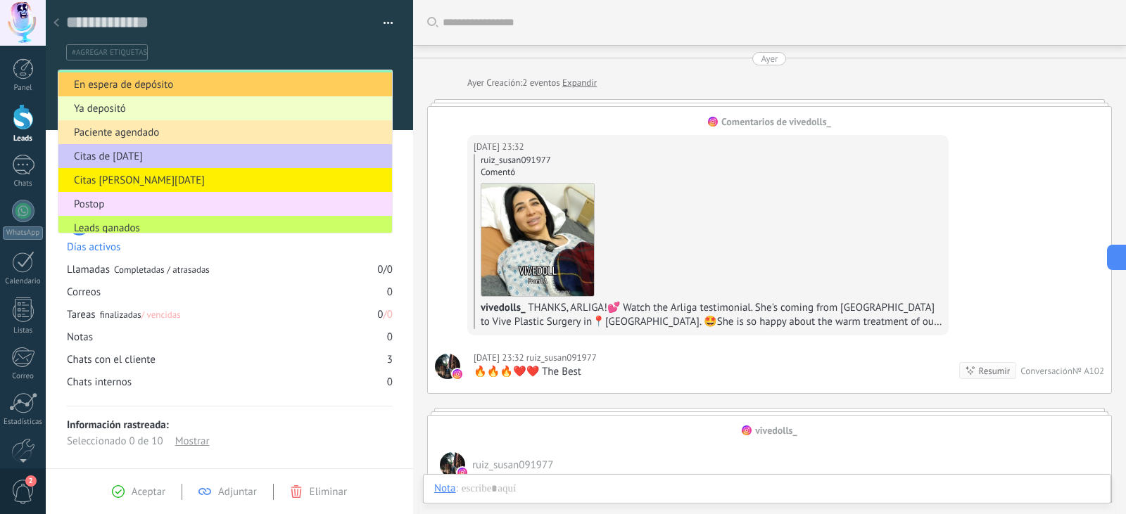
scroll to position [148, 0]
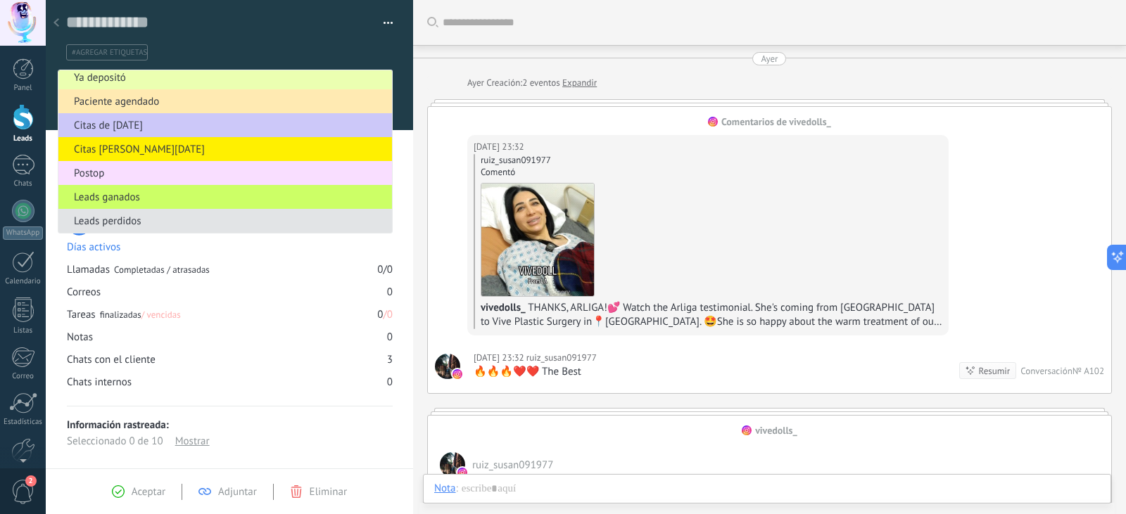
click at [140, 223] on span "Leads perdidos" at bounding box center [222, 221] width 329 height 13
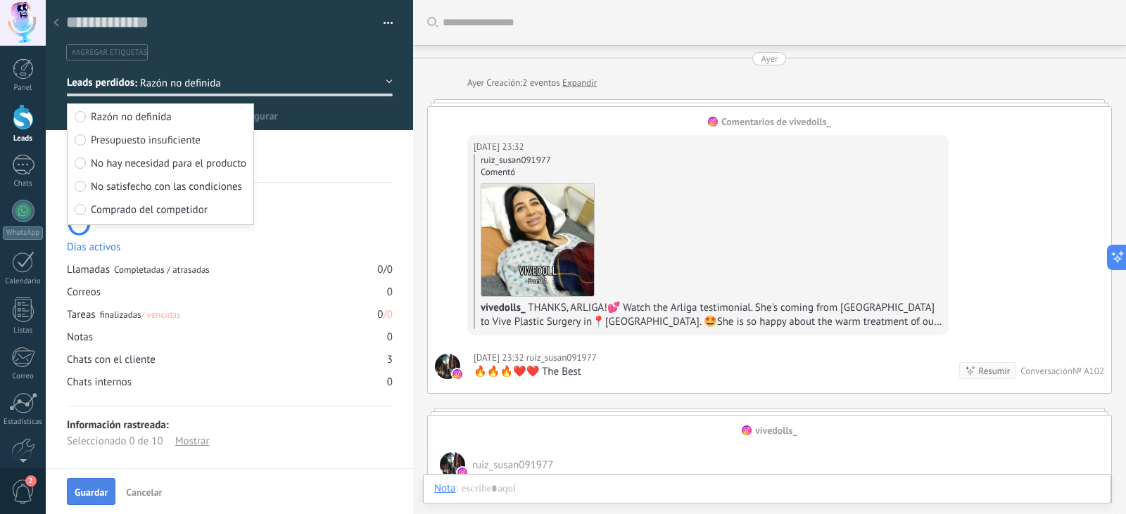
click at [92, 492] on span "Guardar" at bounding box center [91, 492] width 33 height 10
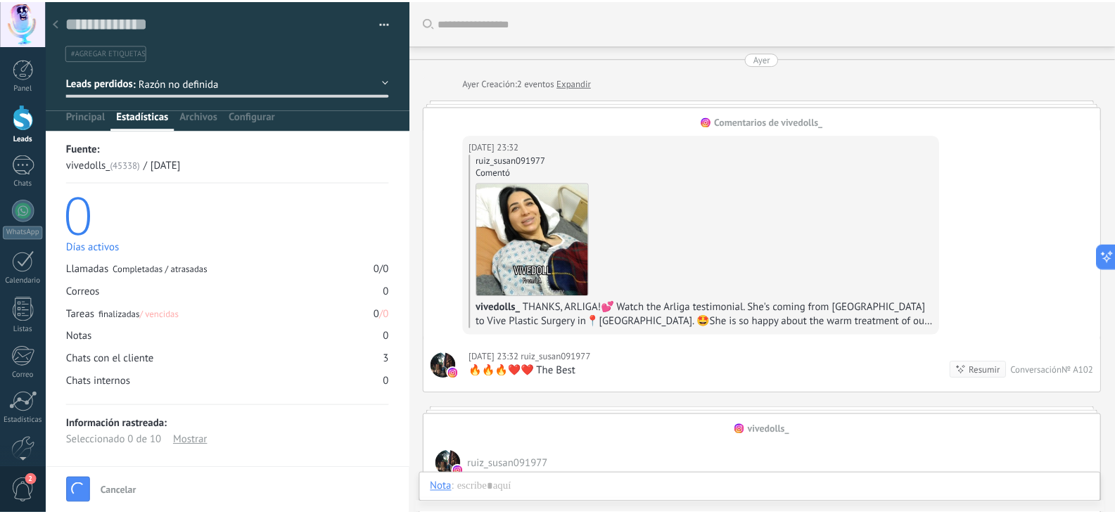
scroll to position [115, 0]
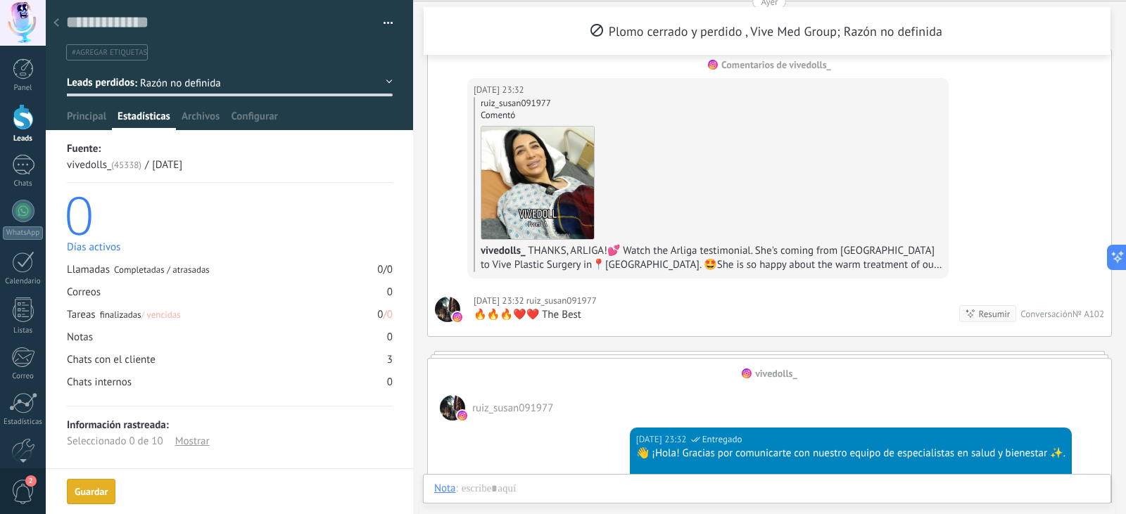
click at [16, 109] on div at bounding box center [23, 117] width 21 height 26
